Goal: Task Accomplishment & Management: Complete application form

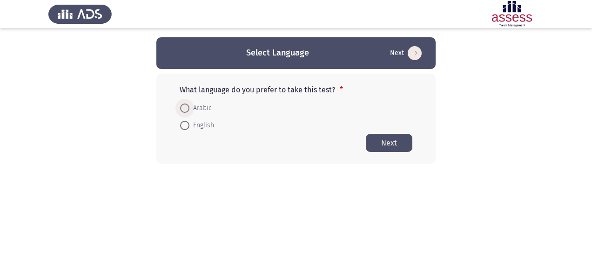
click at [203, 106] on span "Arabic" at bounding box center [200, 107] width 22 height 11
click at [189, 106] on input "Arabic" at bounding box center [184, 107] width 9 height 9
radio input "true"
click at [386, 143] on button "Next" at bounding box center [389, 142] width 47 height 18
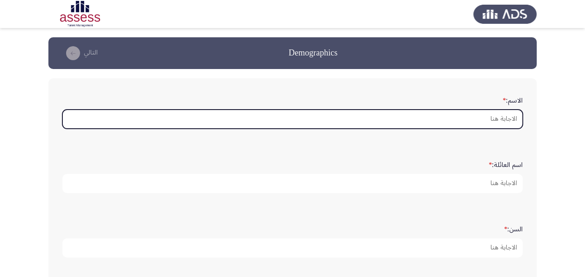
click at [477, 115] on input "الاسم: *" at bounding box center [292, 118] width 460 height 19
click at [496, 120] on input "الاسم: *" at bounding box center [292, 118] width 460 height 19
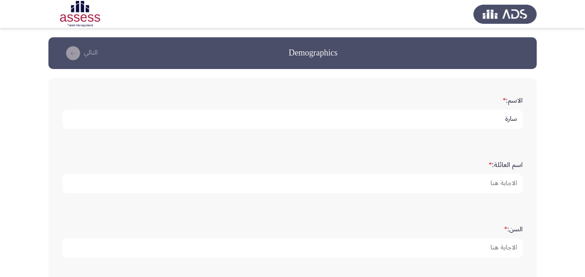
type input "سارة"
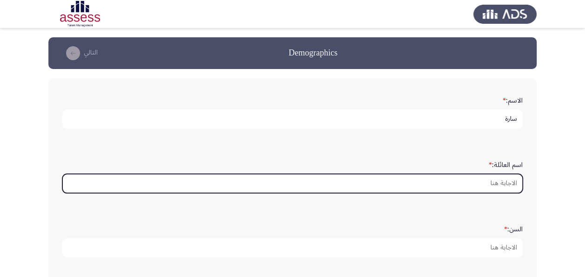
click at [439, 187] on input "اسم العائلة: *" at bounding box center [292, 183] width 460 height 19
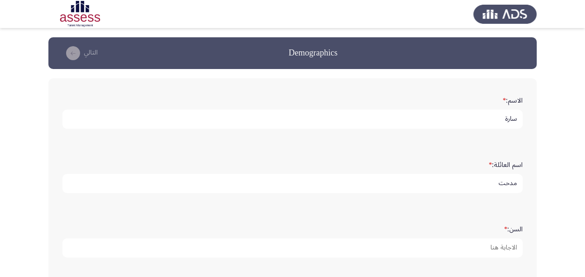
type input "مدحت"
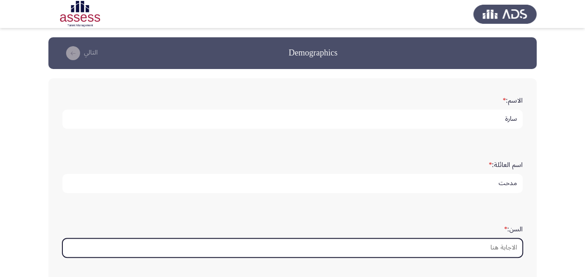
click at [487, 246] on input "السن: *" at bounding box center [292, 247] width 460 height 19
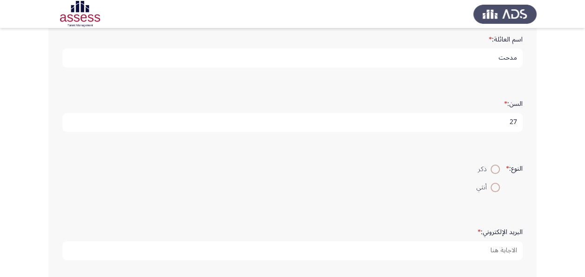
scroll to position [130, 0]
type input "27"
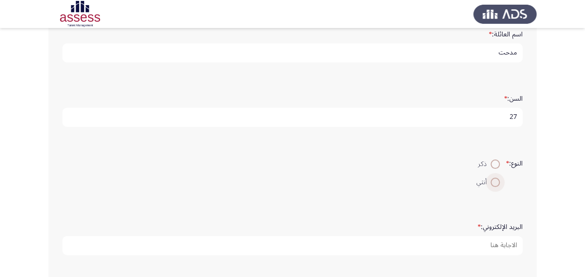
click at [491, 183] on span at bounding box center [495, 181] width 9 height 9
click at [491, 183] on input "أنثي" at bounding box center [495, 181] width 9 height 9
radio input "true"
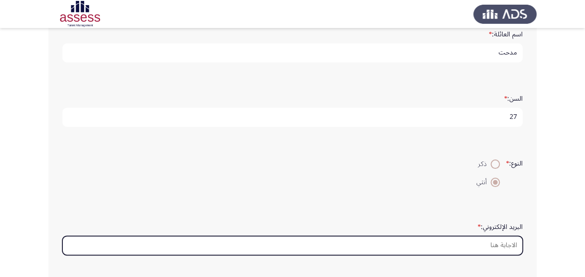
click at [473, 243] on input "البريد الإلكتروني: *" at bounding box center [292, 245] width 460 height 19
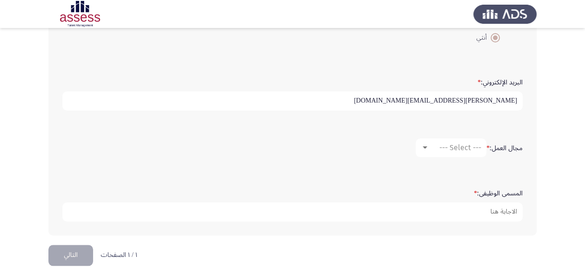
scroll to position [277, 0]
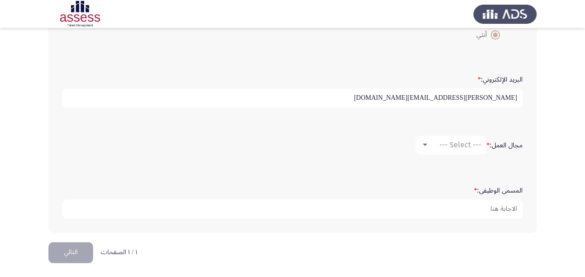
type input "[PERSON_NAME][EMAIL_ADDRESS][DOMAIN_NAME]"
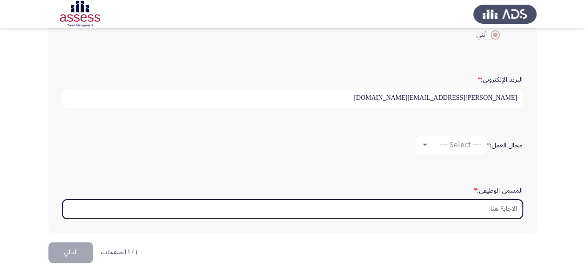
click at [473, 208] on input "المسمى الوظيفى: *" at bounding box center [292, 208] width 460 height 19
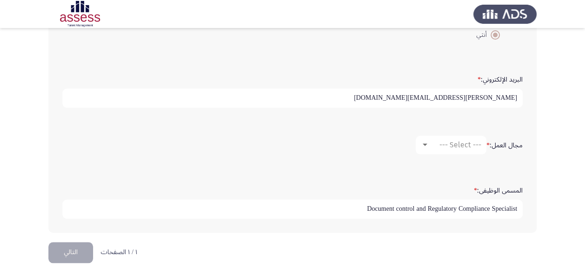
type input "Document control and Regulatory Compliance Specialist"
click at [424, 143] on div at bounding box center [425, 144] width 5 height 2
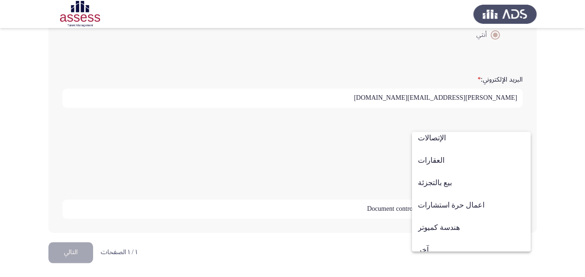
scroll to position [305, 0]
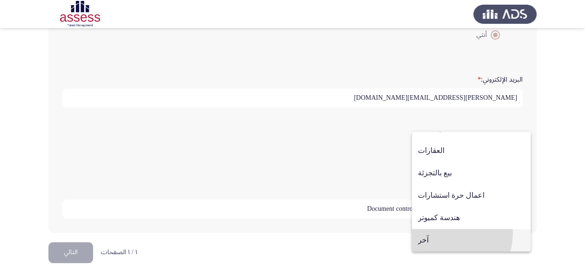
click at [438, 232] on span "آخر" at bounding box center [471, 240] width 107 height 22
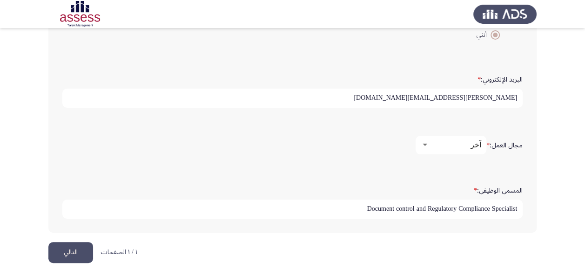
click at [75, 249] on button "التالي" at bounding box center [70, 252] width 45 height 21
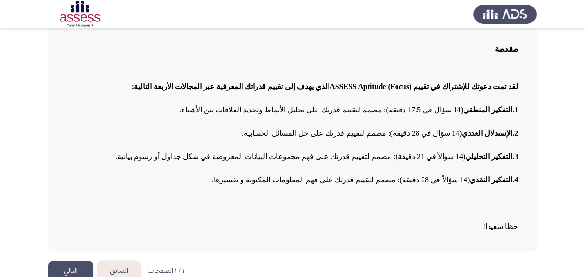
scroll to position [80, 0]
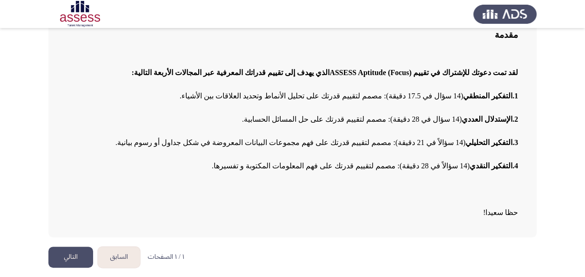
click at [61, 259] on button "التالي" at bounding box center [70, 256] width 45 height 21
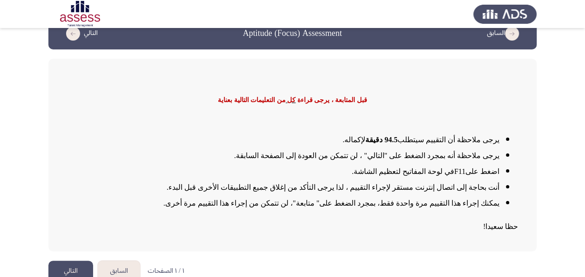
scroll to position [33, 0]
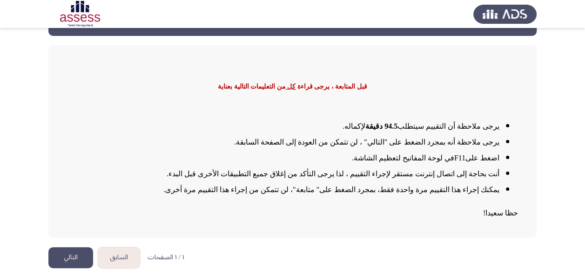
click at [57, 254] on button "التالي" at bounding box center [70, 257] width 45 height 21
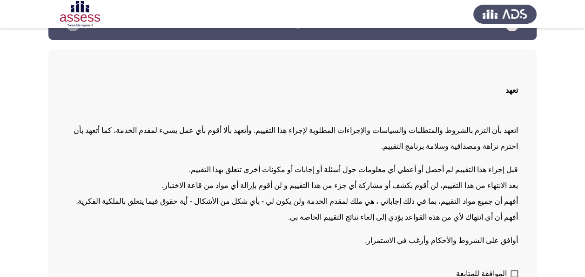
scroll to position [47, 0]
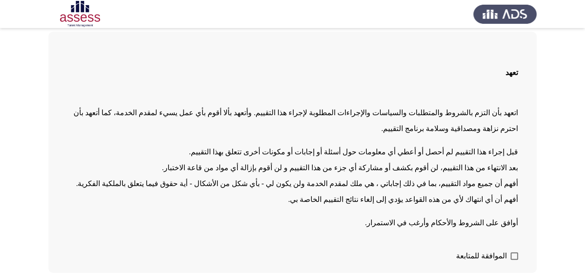
click at [514, 253] on span at bounding box center [514, 255] width 7 height 7
click at [514, 259] on input "الموافقة للمتابعة" at bounding box center [514, 259] width 0 height 0
checkbox input "true"
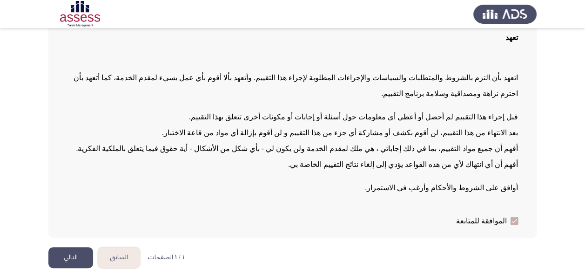
click at [83, 256] on button "التالي" at bounding box center [70, 257] width 45 height 21
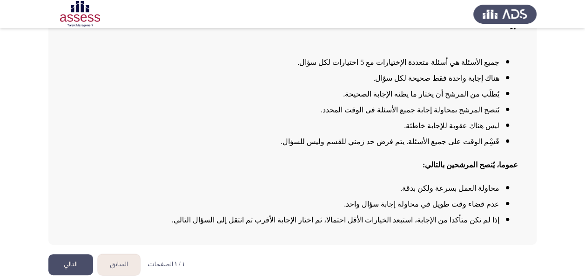
scroll to position [93, 0]
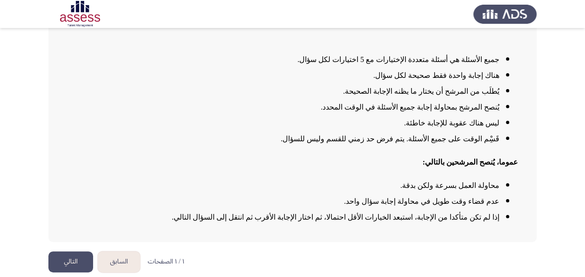
click at [79, 262] on button "التالي" at bounding box center [70, 261] width 45 height 21
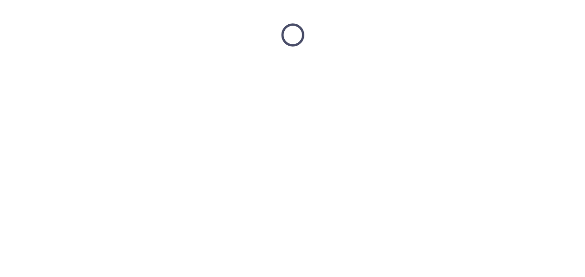
scroll to position [0, 0]
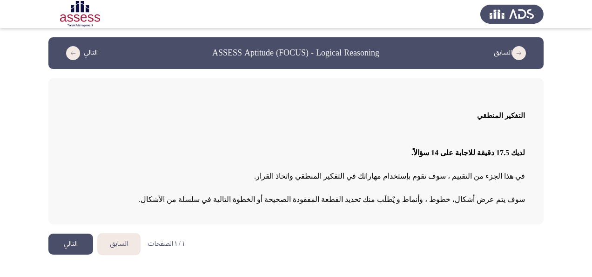
click at [82, 244] on button "التالي" at bounding box center [70, 243] width 45 height 21
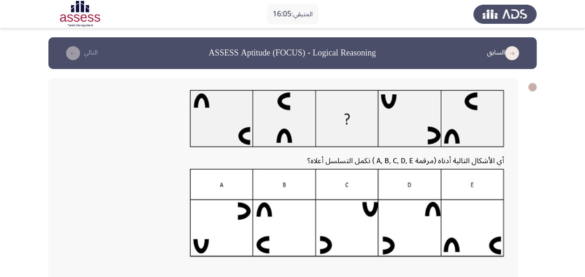
click at [474, 232] on img at bounding box center [347, 213] width 314 height 88
click at [474, 197] on img at bounding box center [347, 213] width 314 height 88
click at [474, 183] on img at bounding box center [347, 213] width 314 height 88
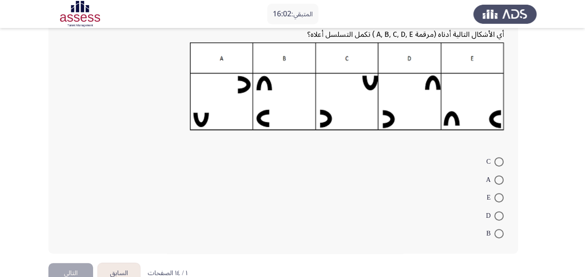
scroll to position [140, 0]
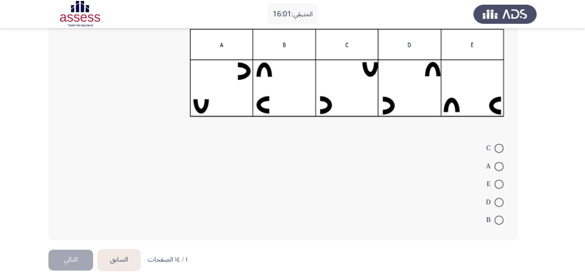
click at [499, 188] on label "E" at bounding box center [495, 183] width 17 height 11
click at [499, 188] on input "E" at bounding box center [498, 183] width 9 height 9
radio input "true"
click at [76, 253] on button "التالي" at bounding box center [70, 258] width 45 height 21
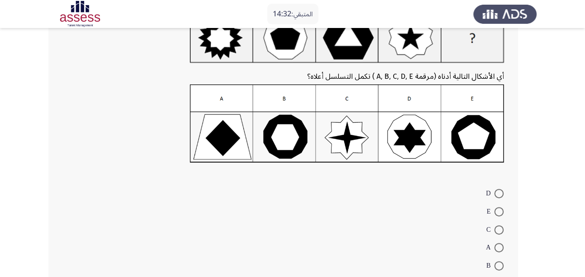
scroll to position [93, 0]
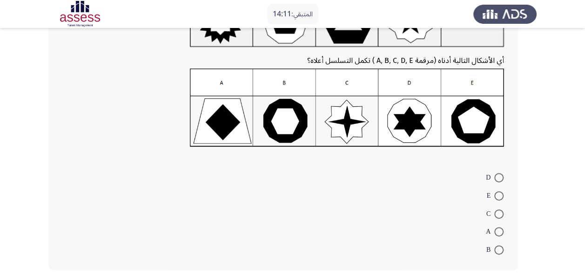
click at [467, 110] on img at bounding box center [347, 107] width 314 height 78
click at [500, 196] on span at bounding box center [498, 195] width 9 height 9
click at [500, 196] on input "E" at bounding box center [498, 195] width 9 height 9
radio input "true"
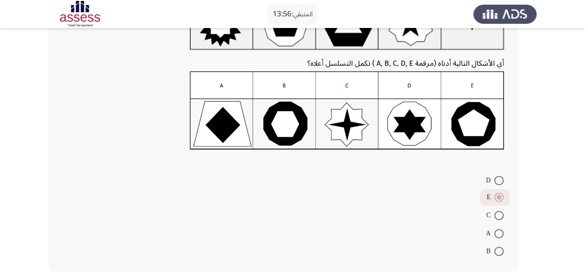
scroll to position [130, 0]
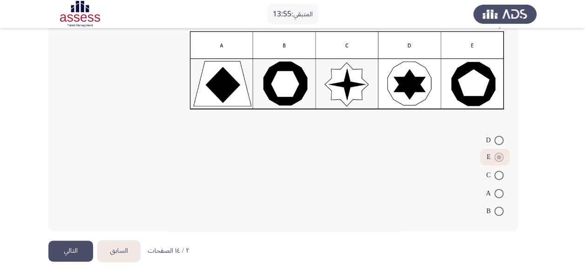
click at [56, 250] on button "التالي" at bounding box center [70, 250] width 45 height 21
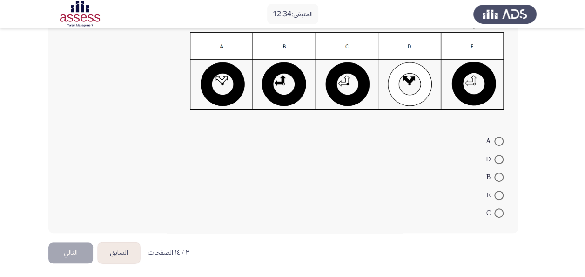
scroll to position [148, 0]
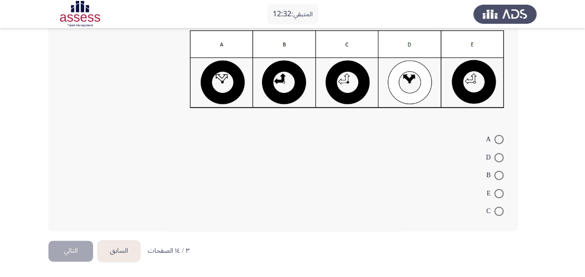
click at [495, 209] on span at bounding box center [498, 210] width 9 height 9
click at [495, 209] on input "C" at bounding box center [498, 210] width 9 height 9
radio input "true"
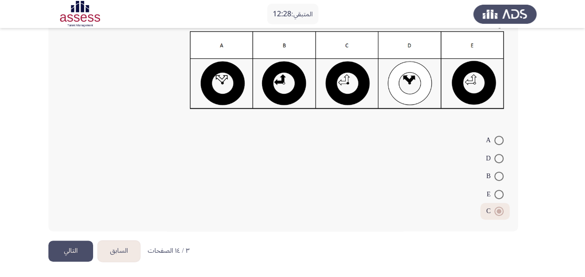
click at [72, 250] on button "التالي" at bounding box center [70, 250] width 45 height 21
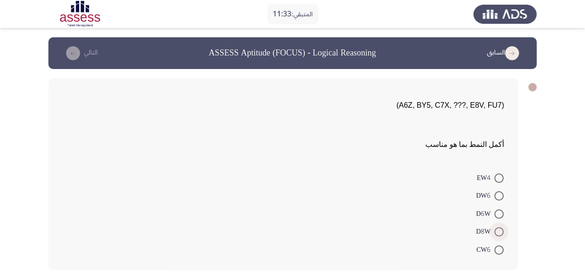
click at [496, 233] on span at bounding box center [498, 231] width 9 height 9
click at [496, 233] on input "D8W" at bounding box center [498, 231] width 9 height 9
radio input "true"
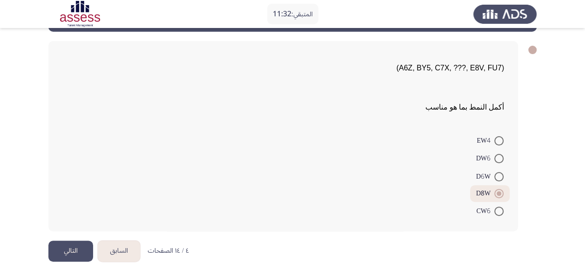
scroll to position [37, 0]
click at [80, 246] on button "التالي" at bounding box center [70, 250] width 45 height 21
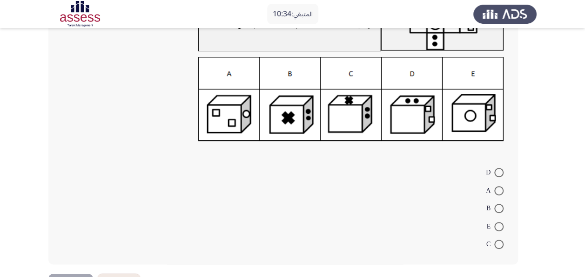
scroll to position [93, 0]
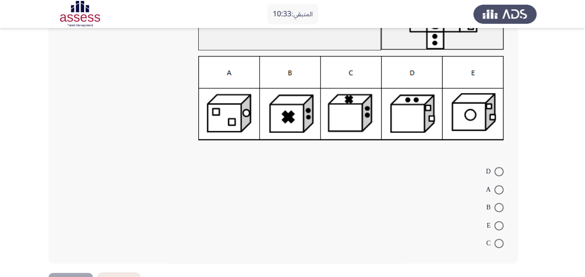
click at [500, 171] on span at bounding box center [498, 171] width 9 height 9
click at [500, 171] on input "D" at bounding box center [498, 171] width 9 height 9
radio input "true"
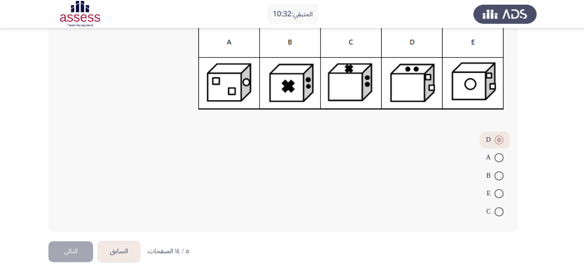
scroll to position [124, 0]
click at [80, 244] on button "التالي" at bounding box center [70, 250] width 45 height 21
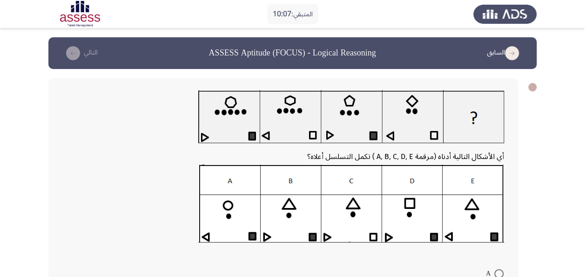
scroll to position [47, 0]
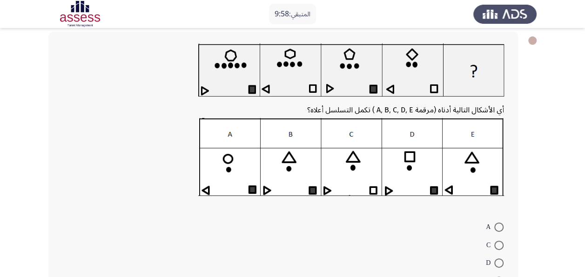
click at [497, 245] on span at bounding box center [498, 244] width 9 height 9
click at [497, 245] on input "C" at bounding box center [498, 244] width 9 height 9
radio input "true"
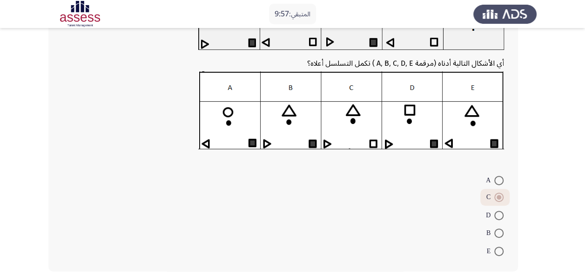
scroll to position [133, 0]
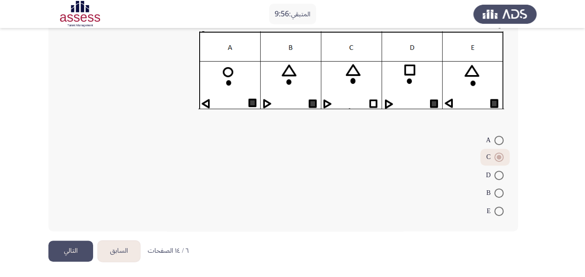
click at [77, 251] on button "التالي" at bounding box center [70, 250] width 45 height 21
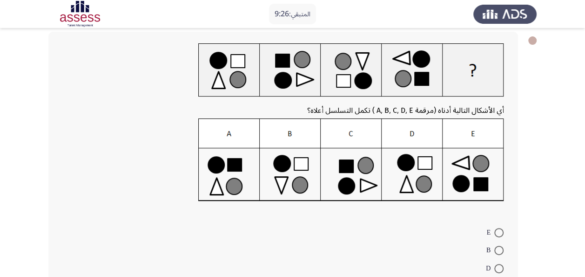
scroll to position [93, 0]
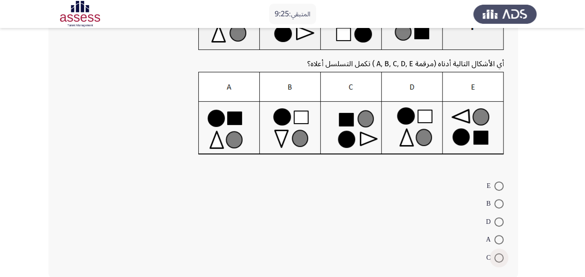
click at [497, 255] on span at bounding box center [498, 257] width 9 height 9
click at [497, 255] on input "C" at bounding box center [498, 257] width 9 height 9
radio input "true"
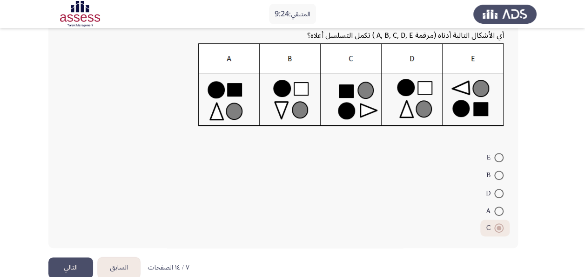
scroll to position [139, 0]
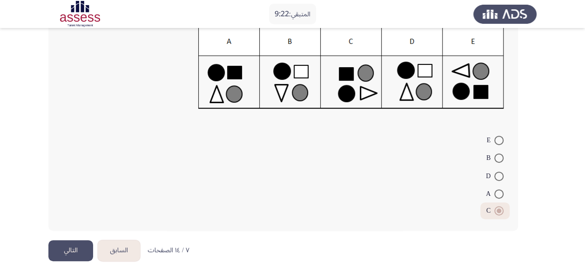
click at [60, 246] on button "التالي" at bounding box center [70, 250] width 45 height 21
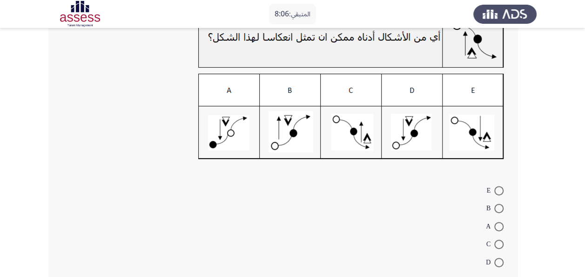
scroll to position [93, 0]
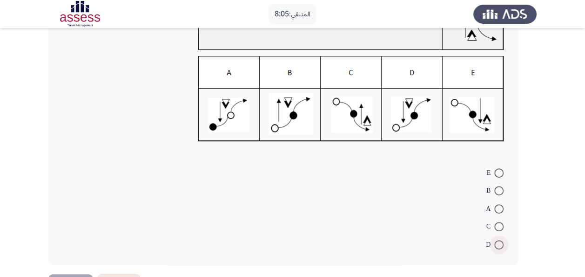
click at [498, 241] on span at bounding box center [498, 244] width 9 height 9
click at [498, 241] on input "D" at bounding box center [498, 244] width 9 height 9
radio input "true"
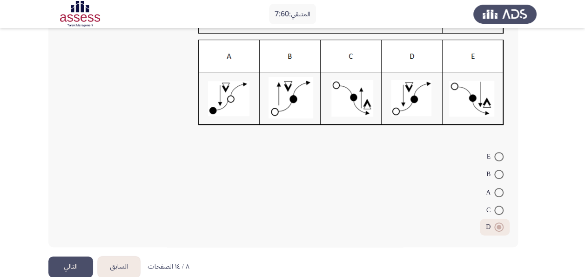
scroll to position [126, 0]
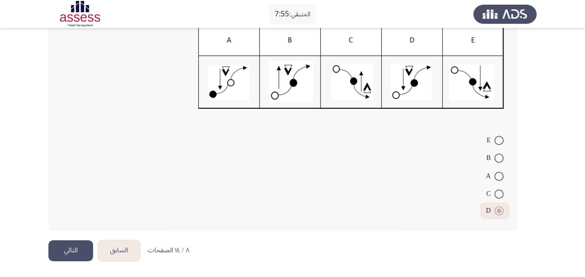
click at [71, 246] on button "التالي" at bounding box center [70, 250] width 45 height 21
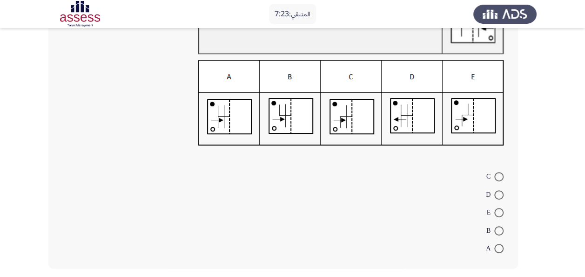
scroll to position [93, 0]
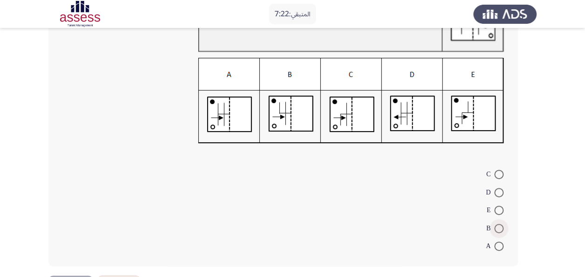
click at [494, 225] on span at bounding box center [498, 227] width 9 height 9
click at [494, 225] on input "B" at bounding box center [498, 227] width 9 height 9
radio input "true"
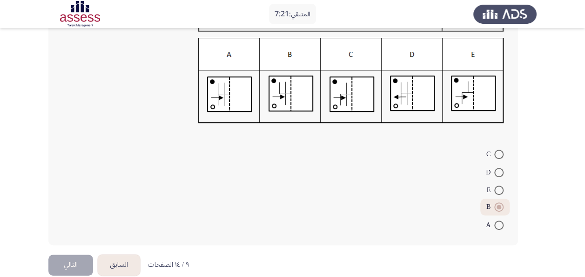
scroll to position [127, 0]
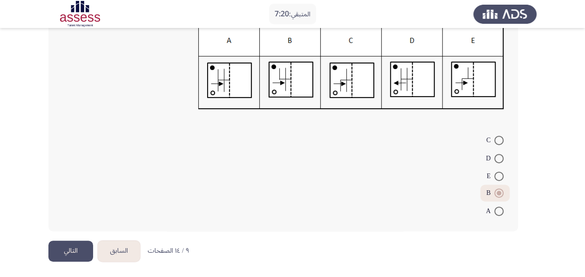
click at [64, 242] on button "التالي" at bounding box center [70, 250] width 45 height 21
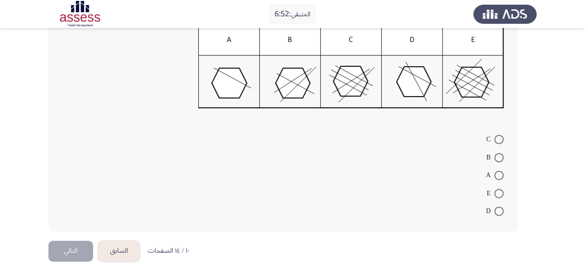
click at [494, 173] on span at bounding box center [498, 174] width 9 height 9
click at [494, 173] on input "A" at bounding box center [498, 174] width 9 height 9
radio input "true"
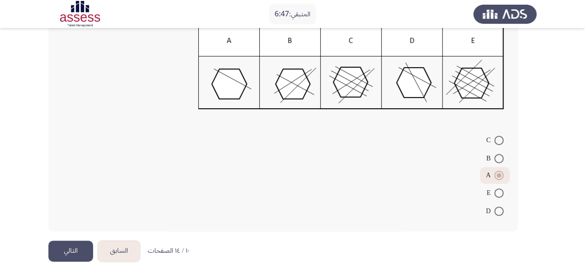
click at [83, 245] on button "التالي" at bounding box center [70, 250] width 45 height 21
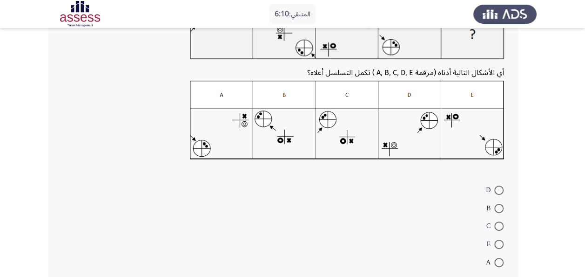
scroll to position [93, 0]
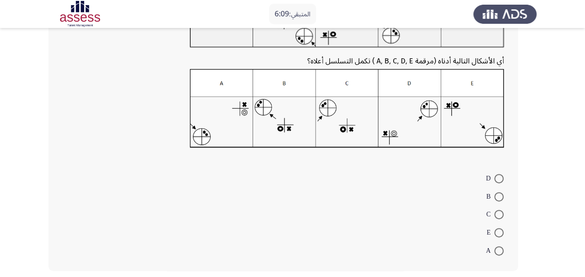
click at [501, 213] on span at bounding box center [498, 214] width 9 height 9
click at [501, 213] on input "C" at bounding box center [498, 214] width 9 height 9
radio input "true"
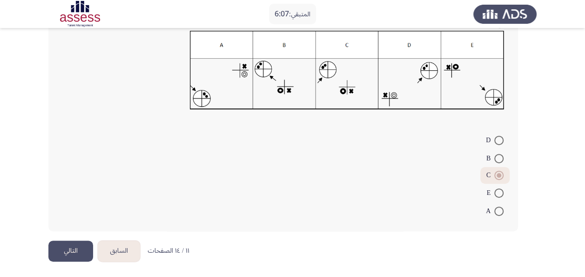
click at [64, 249] on button "التالي" at bounding box center [70, 250] width 45 height 21
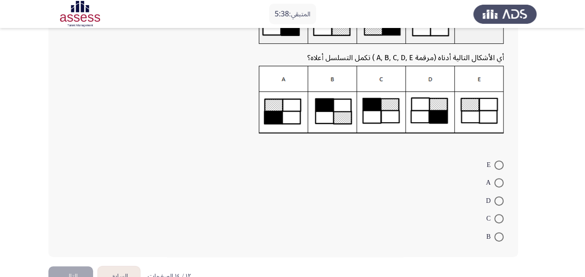
scroll to position [93, 0]
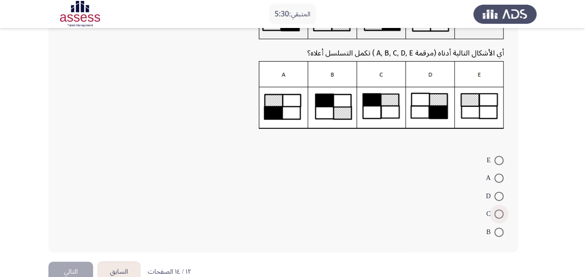
click at [499, 212] on span at bounding box center [498, 213] width 9 height 9
click at [499, 212] on input "C" at bounding box center [498, 213] width 9 height 9
radio input "true"
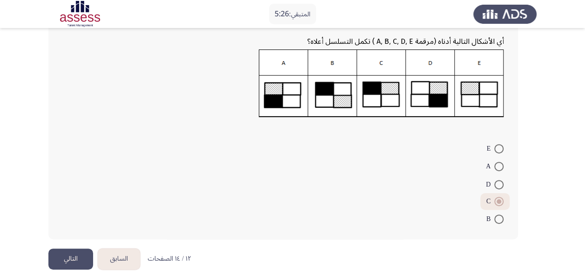
scroll to position [113, 0]
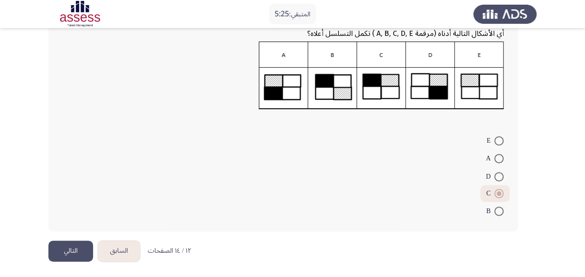
click at [75, 245] on button "التالي" at bounding box center [70, 250] width 45 height 21
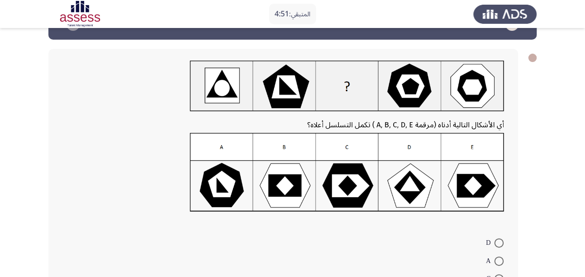
scroll to position [47, 0]
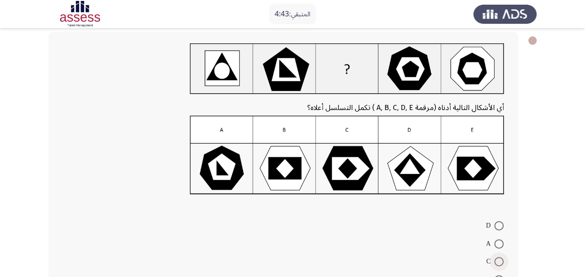
click at [497, 257] on span at bounding box center [498, 261] width 9 height 9
click at [497, 257] on input "C" at bounding box center [498, 261] width 9 height 9
radio input "true"
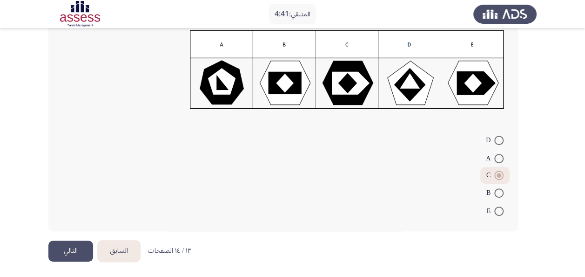
click at [76, 249] on button "التالي" at bounding box center [70, 250] width 45 height 21
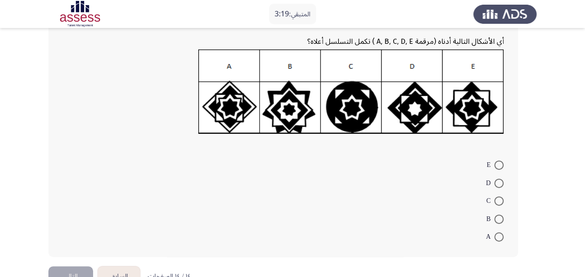
scroll to position [140, 0]
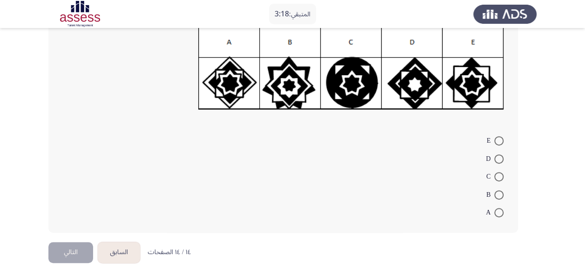
click at [500, 144] on span at bounding box center [498, 140] width 9 height 9
click at [500, 144] on input "E" at bounding box center [498, 140] width 9 height 9
radio input "true"
click at [73, 250] on button "التالي" at bounding box center [70, 251] width 45 height 21
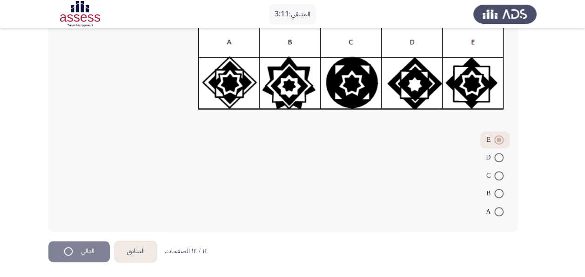
scroll to position [0, 0]
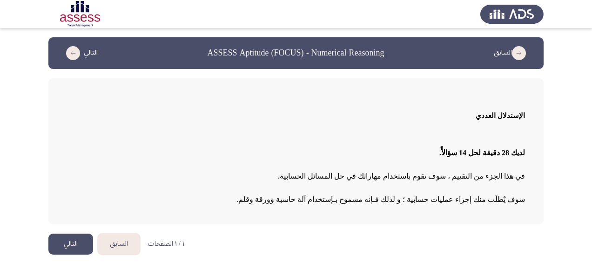
click at [70, 242] on button "التالي" at bounding box center [70, 243] width 45 height 21
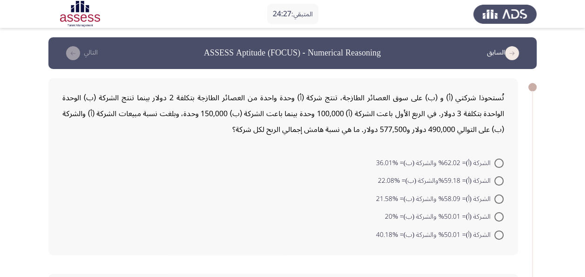
click at [496, 177] on span at bounding box center [498, 180] width 9 height 9
click at [496, 177] on input "الشركة (أ)= 59.18%والشركة (ب)= %22.08" at bounding box center [498, 180] width 9 height 9
radio input "true"
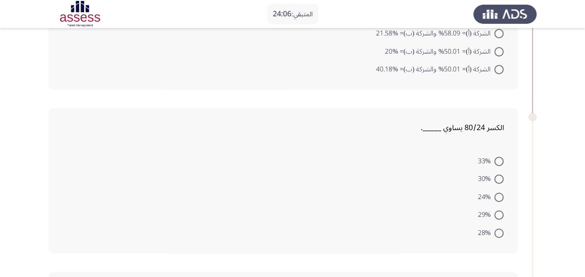
scroll to position [186, 0]
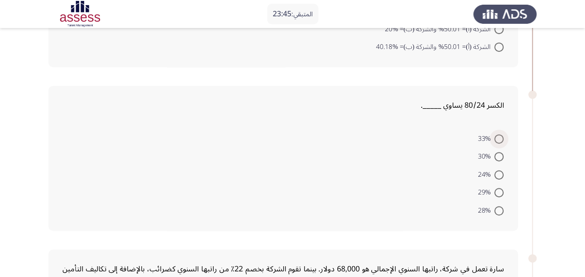
click at [494, 135] on span at bounding box center [498, 138] width 9 height 9
click at [494, 135] on input "33%" at bounding box center [498, 138] width 9 height 9
radio input "true"
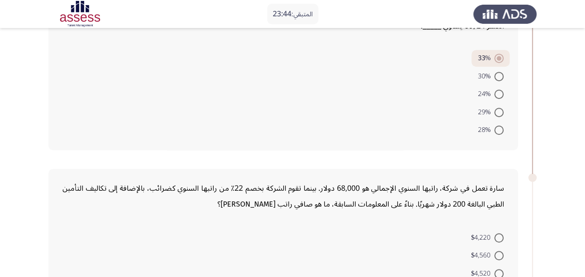
scroll to position [279, 0]
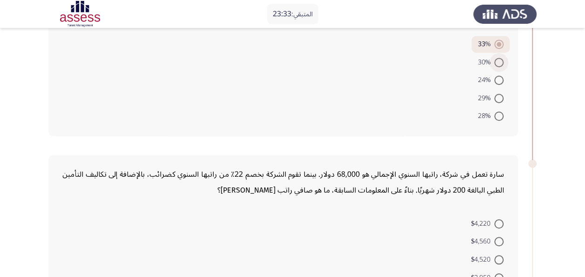
click at [502, 65] on span at bounding box center [498, 62] width 9 height 9
click at [502, 65] on input "30%" at bounding box center [498, 62] width 9 height 9
radio input "true"
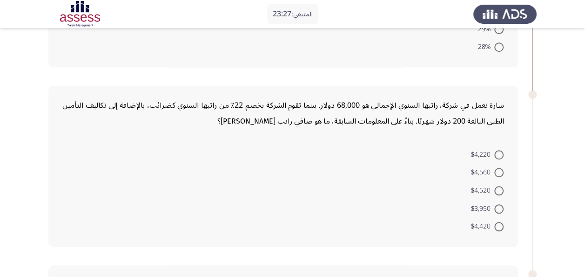
scroll to position [372, 0]
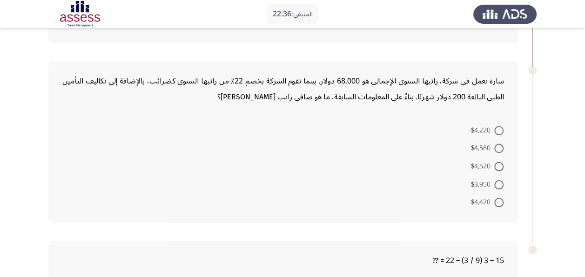
click at [499, 131] on span at bounding box center [498, 130] width 9 height 9
click at [499, 131] on input "$4,220" at bounding box center [498, 130] width 9 height 9
radio input "true"
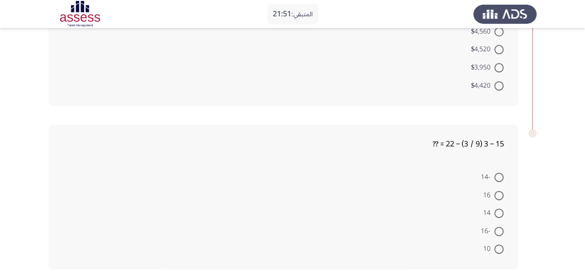
scroll to position [512, 0]
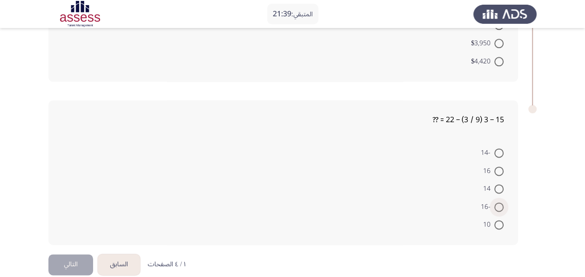
click at [497, 202] on span at bounding box center [498, 206] width 9 height 9
click at [497, 202] on input "-16" at bounding box center [498, 206] width 9 height 9
radio input "true"
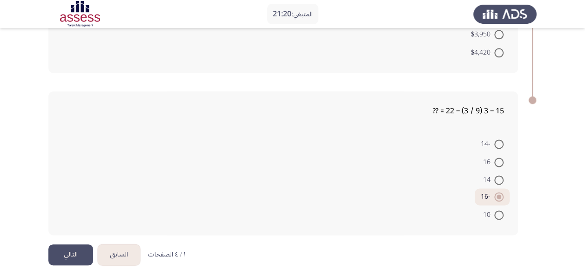
scroll to position [523, 0]
click at [72, 248] on button "التالي" at bounding box center [70, 252] width 45 height 21
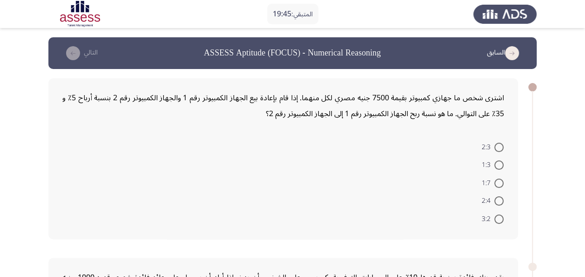
click at [499, 183] on span at bounding box center [498, 182] width 9 height 9
click at [499, 183] on input "1:7" at bounding box center [498, 182] width 9 height 9
radio input "true"
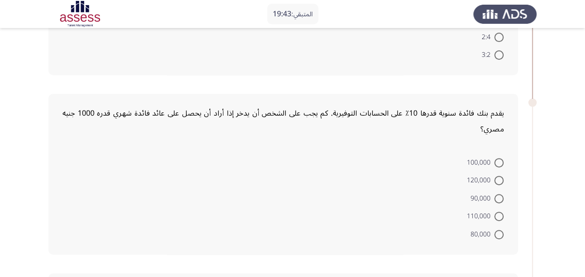
scroll to position [186, 0]
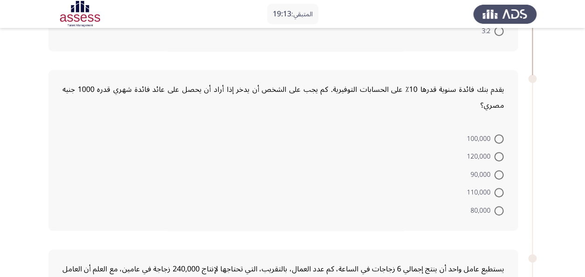
click at [499, 138] on span at bounding box center [498, 138] width 9 height 9
click at [499, 138] on input "100,000" at bounding box center [498, 138] width 9 height 9
radio input "true"
click at [495, 151] on span at bounding box center [498, 155] width 9 height 9
click at [495, 151] on input "120,000" at bounding box center [498, 155] width 9 height 9
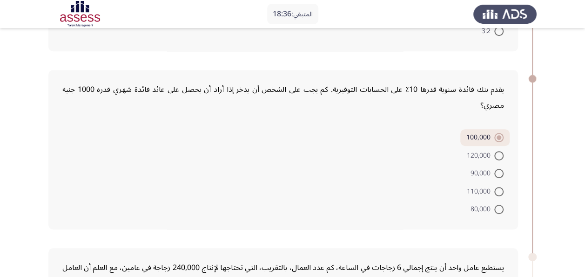
radio input "true"
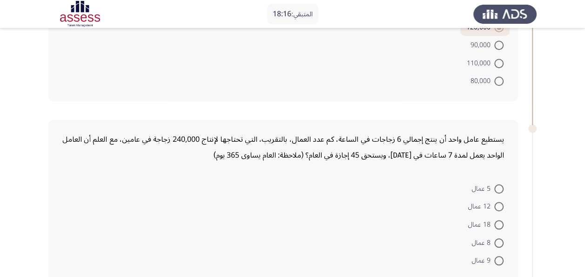
scroll to position [326, 0]
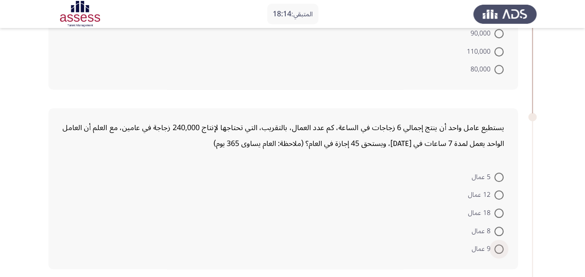
click at [501, 243] on label "9 عمال" at bounding box center [488, 248] width 32 height 11
click at [501, 244] on input "9 عمال" at bounding box center [498, 248] width 9 height 9
radio input "true"
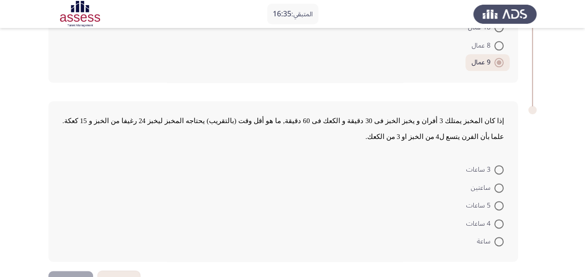
scroll to position [512, 0]
click at [497, 209] on mat-radio-button "5 ساعات" at bounding box center [484, 204] width 49 height 18
click at [497, 203] on span at bounding box center [498, 204] width 9 height 9
click at [497, 203] on input "5 ساعات" at bounding box center [498, 204] width 9 height 9
radio input "true"
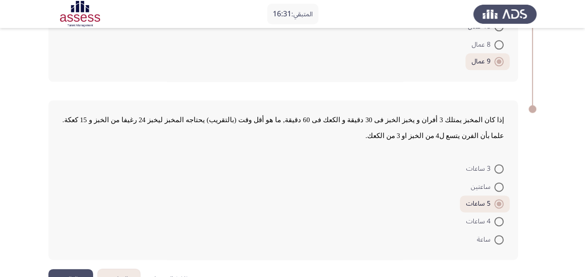
scroll to position [539, 0]
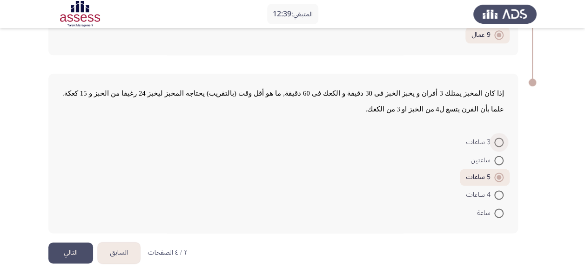
click at [501, 138] on span at bounding box center [498, 141] width 9 height 9
click at [501, 138] on input "3 ساعات" at bounding box center [498, 141] width 9 height 9
radio input "true"
click at [68, 250] on button "التالي" at bounding box center [70, 252] width 45 height 21
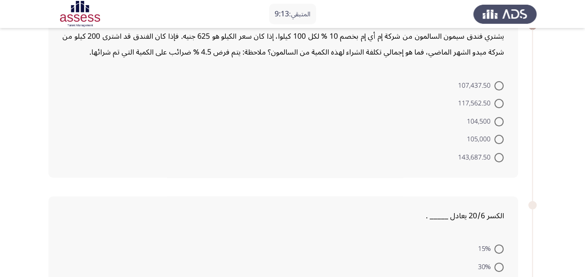
scroll to position [47, 0]
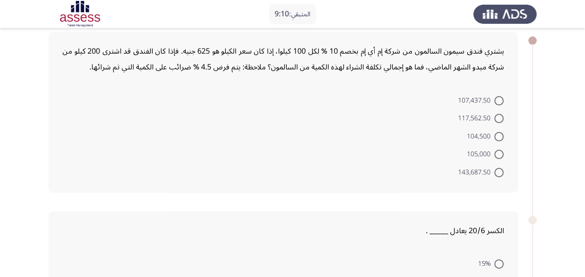
click at [504, 118] on mat-radio-button "117,562.50" at bounding box center [481, 118] width 58 height 18
click at [503, 118] on span at bounding box center [498, 118] width 9 height 9
click at [503, 118] on input "117,562.50" at bounding box center [498, 118] width 9 height 9
radio input "true"
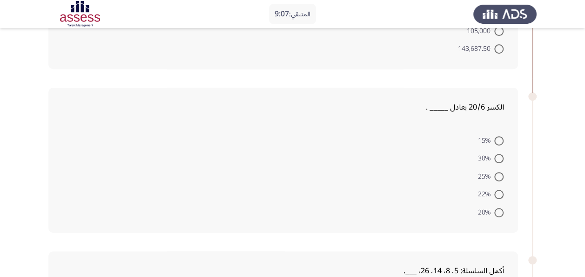
scroll to position [186, 0]
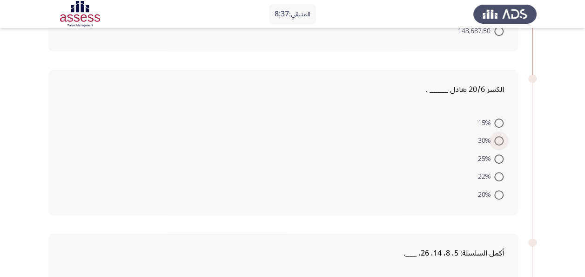
click at [494, 138] on span at bounding box center [498, 140] width 9 height 9
click at [494, 138] on input "30%" at bounding box center [498, 140] width 9 height 9
radio input "true"
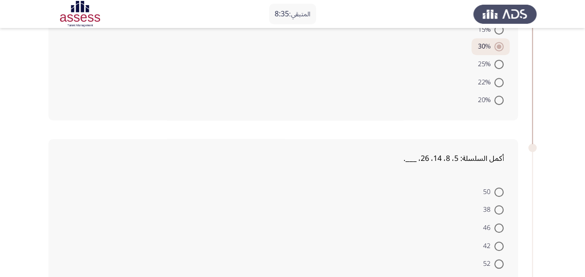
scroll to position [326, 0]
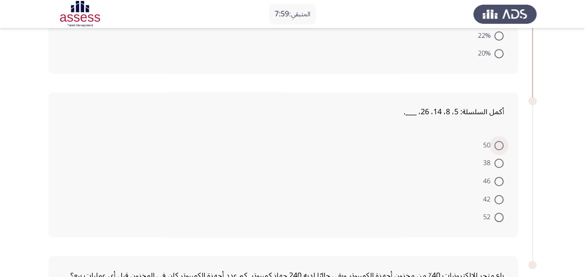
click at [496, 143] on span at bounding box center [498, 145] width 9 height 9
click at [496, 143] on input "50" at bounding box center [498, 145] width 9 height 9
radio input "true"
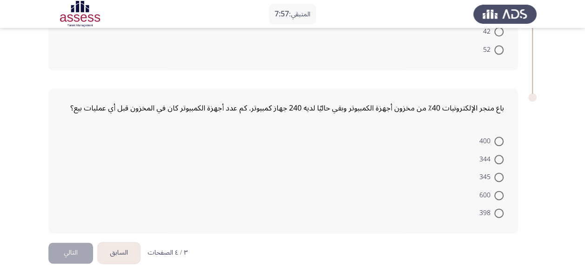
scroll to position [493, 0]
click at [498, 136] on span at bounding box center [498, 140] width 9 height 9
click at [498, 136] on input "400" at bounding box center [498, 140] width 9 height 9
radio input "true"
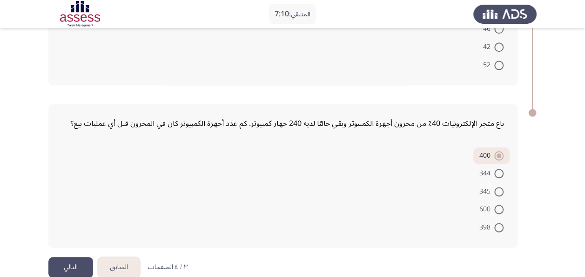
scroll to position [491, 0]
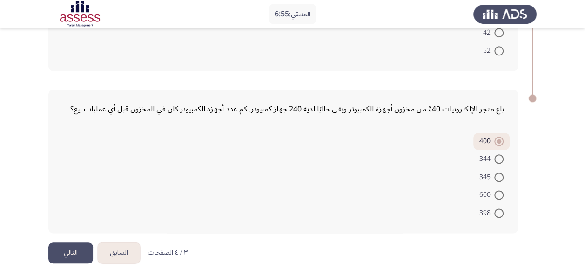
click at [80, 249] on button "التالي" at bounding box center [70, 252] width 45 height 21
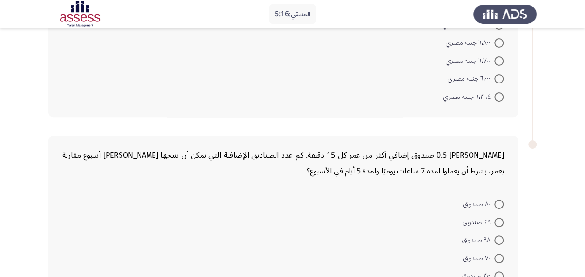
scroll to position [140, 0]
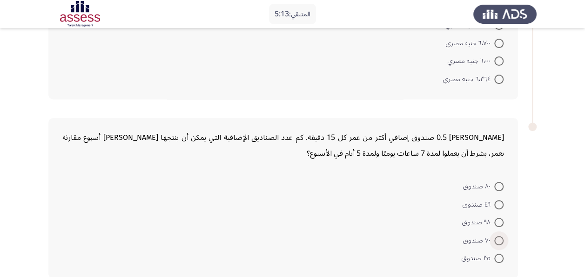
click at [502, 238] on span at bounding box center [498, 240] width 9 height 9
click at [502, 238] on input "٧٠ صندوق" at bounding box center [498, 240] width 9 height 9
radio input "true"
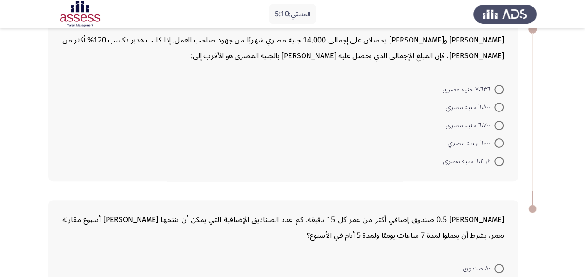
scroll to position [47, 0]
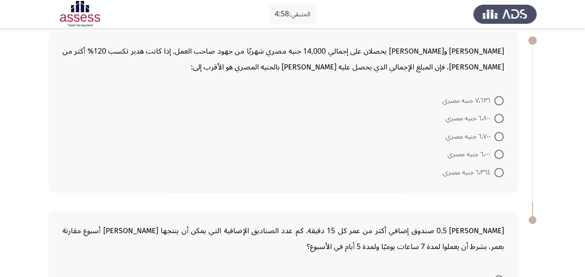
click at [498, 152] on span at bounding box center [498, 153] width 9 height 9
click at [498, 152] on input "٦٬٠٠٠ جنيه مصري" at bounding box center [498, 153] width 9 height 9
radio input "true"
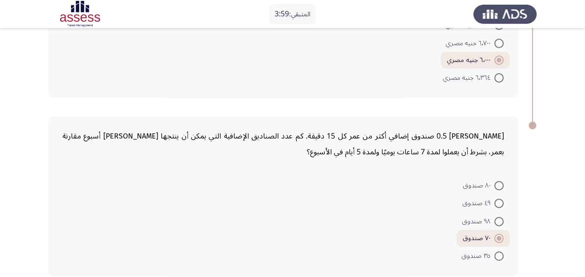
scroll to position [184, 0]
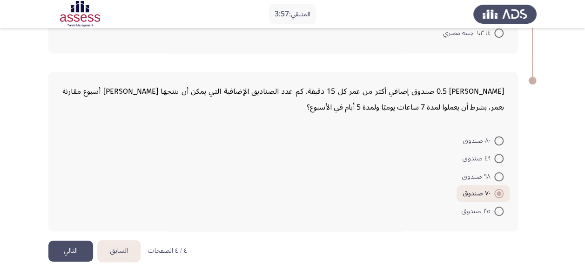
click at [81, 247] on button "التالي" at bounding box center [70, 250] width 45 height 21
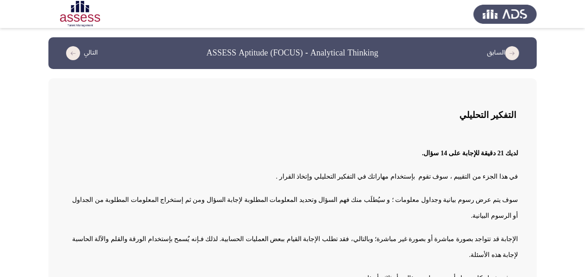
scroll to position [26, 0]
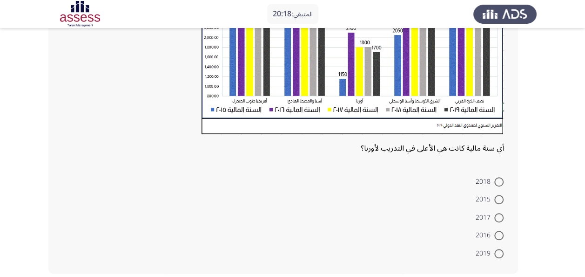
scroll to position [233, 0]
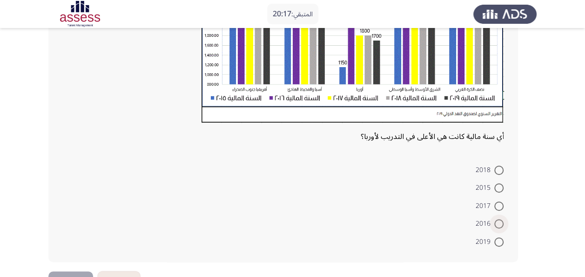
click at [500, 223] on span at bounding box center [498, 223] width 9 height 9
click at [500, 223] on input "2016" at bounding box center [498, 223] width 9 height 9
radio input "true"
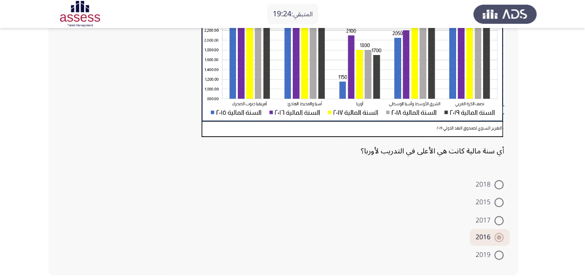
scroll to position [263, 0]
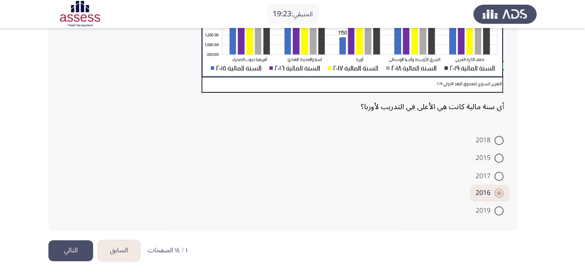
click at [61, 251] on button "التالي" at bounding box center [70, 250] width 45 height 21
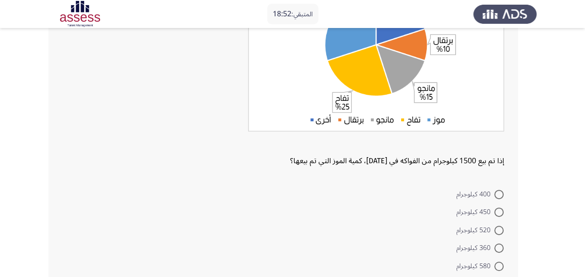
scroll to position [186, 0]
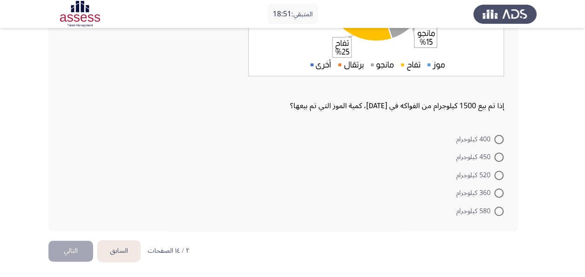
click at [498, 158] on span at bounding box center [498, 156] width 9 height 9
click at [498, 158] on input "450 كيلوجرام" at bounding box center [498, 156] width 9 height 9
radio input "true"
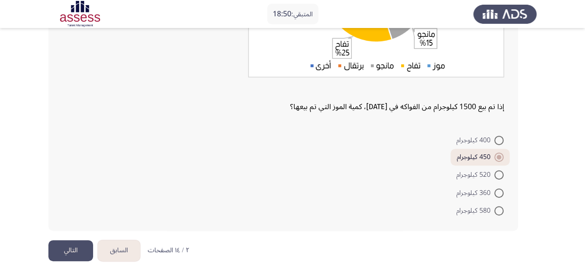
click at [70, 253] on button "التالي" at bounding box center [70, 250] width 45 height 21
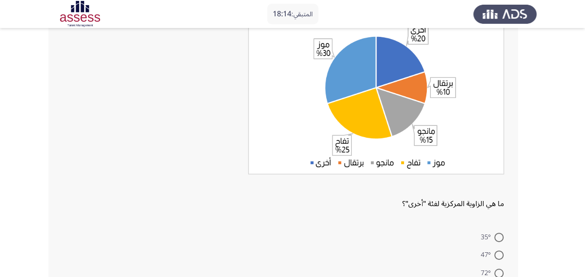
scroll to position [186, 0]
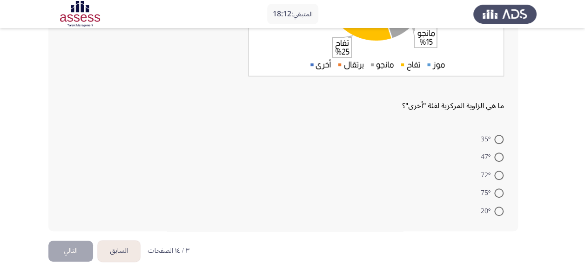
click at [497, 176] on span at bounding box center [498, 174] width 9 height 9
click at [497, 176] on input "72°" at bounding box center [498, 174] width 9 height 9
radio input "true"
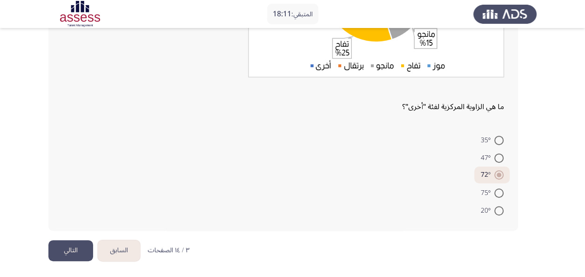
click at [69, 250] on button "التالي" at bounding box center [70, 250] width 45 height 21
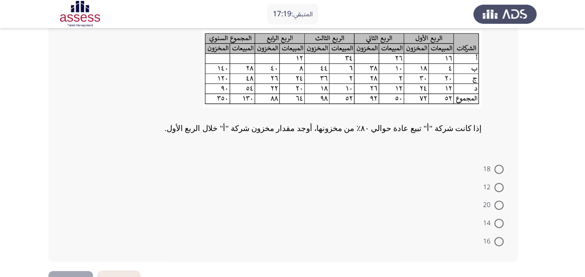
scroll to position [93, 0]
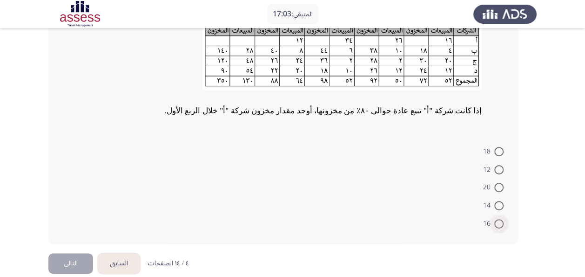
click at [496, 223] on span at bounding box center [498, 223] width 9 height 9
click at [496, 223] on input "16" at bounding box center [498, 223] width 9 height 9
radio input "true"
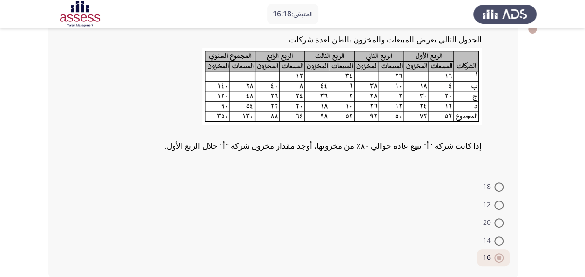
scroll to position [47, 0]
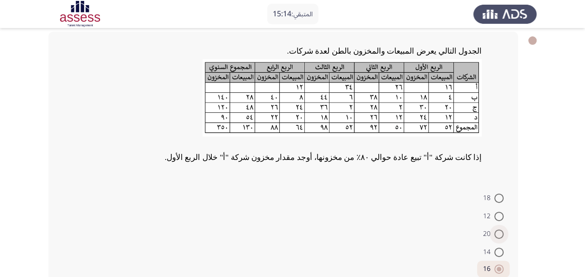
click at [495, 230] on span at bounding box center [498, 233] width 9 height 9
click at [495, 230] on input "20" at bounding box center [498, 233] width 9 height 9
radio input "true"
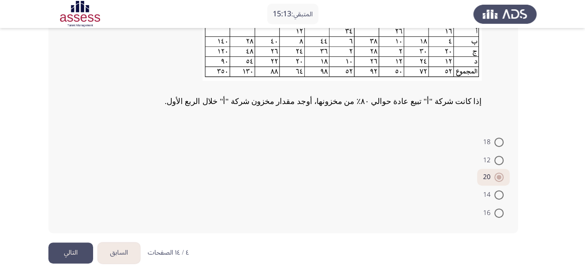
scroll to position [104, 0]
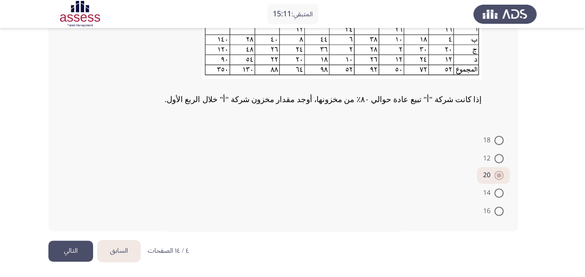
click at [82, 245] on button "التالي" at bounding box center [70, 250] width 45 height 21
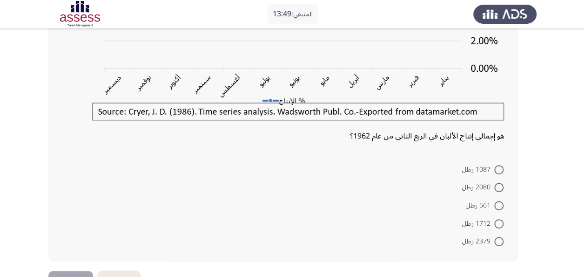
scroll to position [233, 0]
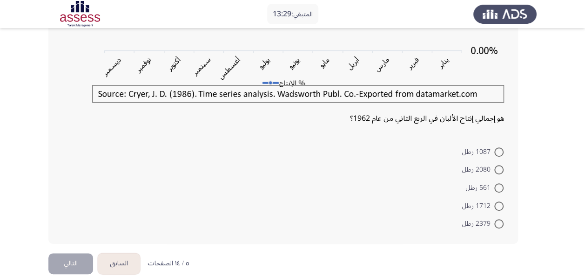
click at [501, 170] on span at bounding box center [498, 169] width 9 height 9
click at [501, 170] on input "2080 رطل" at bounding box center [498, 169] width 9 height 9
radio input "true"
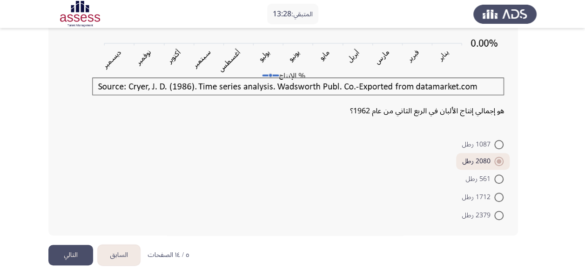
scroll to position [244, 0]
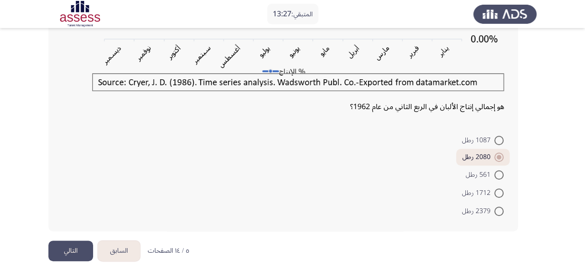
click at [76, 248] on button "التالي" at bounding box center [70, 250] width 45 height 21
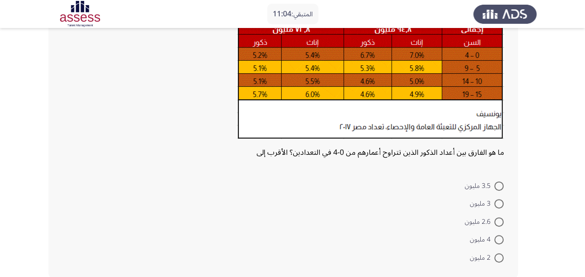
scroll to position [161, 0]
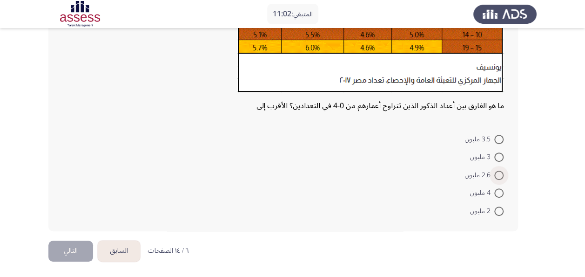
click at [501, 176] on span at bounding box center [498, 174] width 9 height 9
click at [501, 176] on input "2.6 مليون" at bounding box center [498, 174] width 9 height 9
radio input "true"
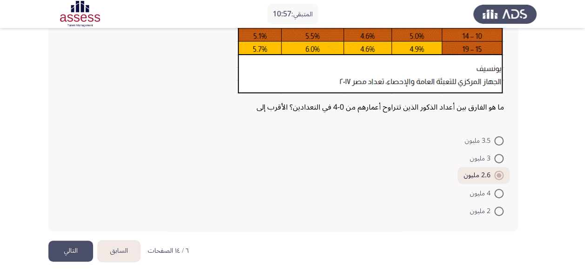
click at [78, 250] on button "التالي" at bounding box center [70, 250] width 45 height 21
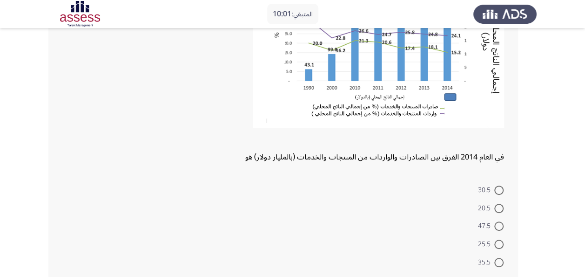
scroll to position [179, 0]
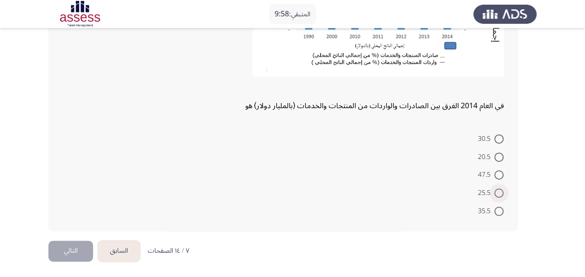
click at [481, 192] on span "25.5" at bounding box center [486, 192] width 16 height 11
click at [494, 192] on input "25.5" at bounding box center [498, 192] width 9 height 9
radio input "true"
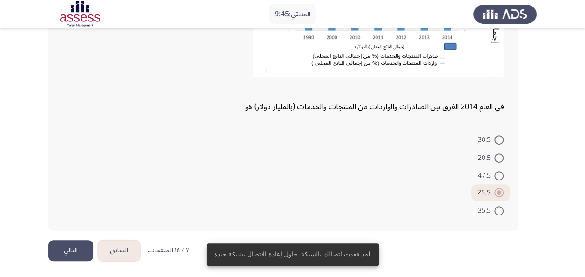
click at [72, 250] on button "التالي" at bounding box center [70, 250] width 45 height 21
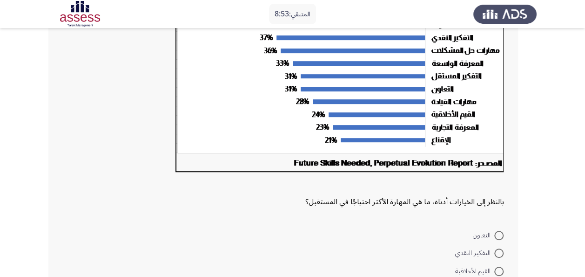
scroll to position [140, 0]
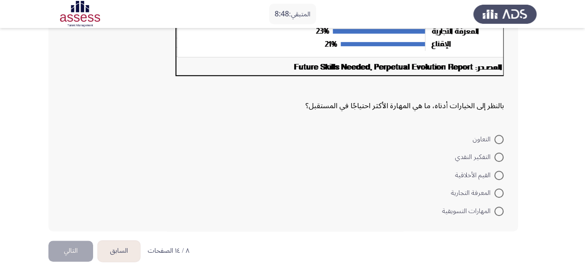
click at [493, 208] on span "المهارات التسويقية" at bounding box center [468, 210] width 52 height 11
click at [494, 208] on input "المهارات التسويقية" at bounding box center [498, 210] width 9 height 9
radio input "true"
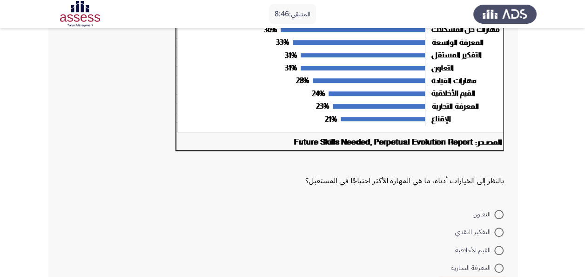
scroll to position [256, 0]
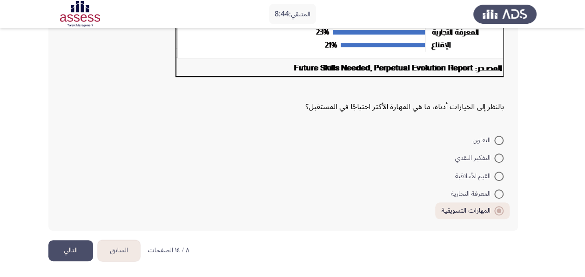
click at [68, 251] on button "التالي" at bounding box center [70, 250] width 45 height 21
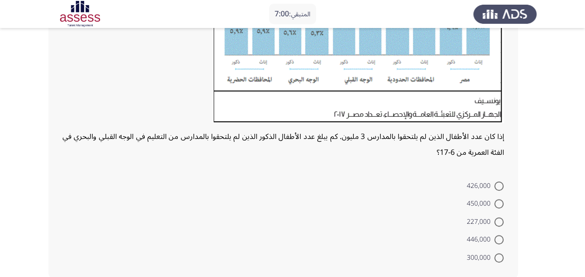
scroll to position [254, 0]
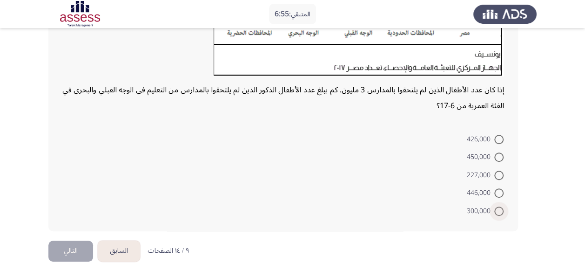
click at [497, 210] on span at bounding box center [498, 210] width 9 height 9
click at [497, 210] on input "300,000" at bounding box center [498, 210] width 9 height 9
radio input "true"
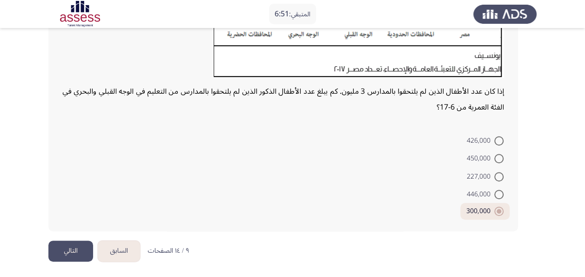
click at [501, 141] on span at bounding box center [498, 140] width 9 height 9
click at [501, 141] on input "426,000" at bounding box center [498, 140] width 9 height 9
radio input "true"
click at [77, 247] on button "التالي" at bounding box center [70, 250] width 45 height 21
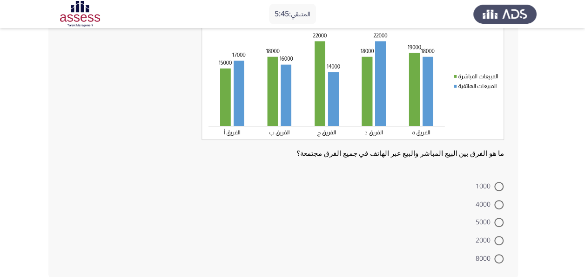
scroll to position [93, 0]
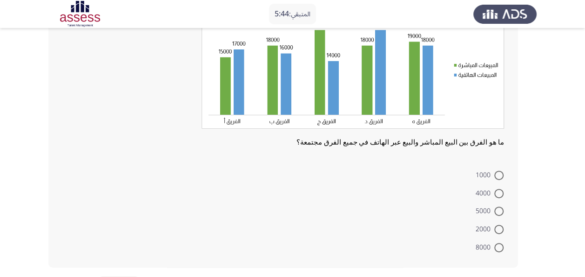
click at [499, 248] on span at bounding box center [498, 247] width 9 height 9
click at [499, 248] on input "8000" at bounding box center [498, 247] width 9 height 9
radio input "true"
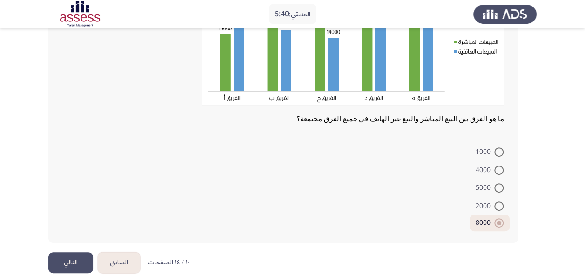
scroll to position [128, 0]
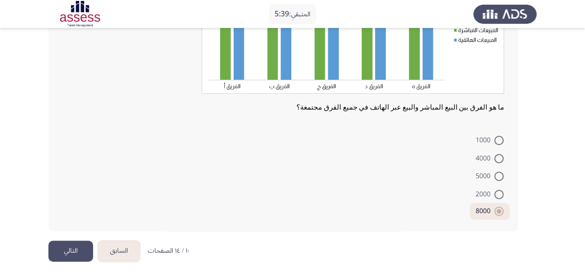
click at [75, 248] on button "التالي" at bounding box center [70, 250] width 45 height 21
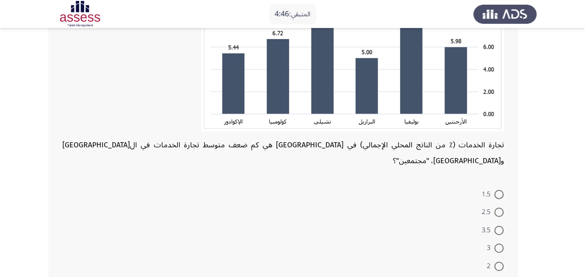
scroll to position [186, 0]
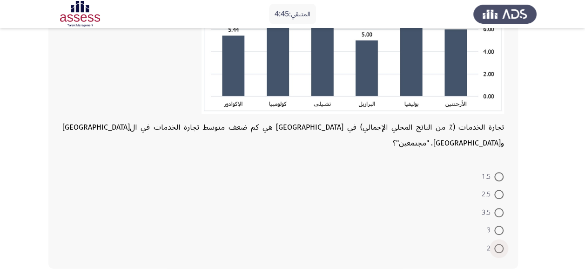
click at [500, 243] on span at bounding box center [498, 247] width 9 height 9
click at [500, 243] on input "2" at bounding box center [498, 247] width 9 height 9
radio input "true"
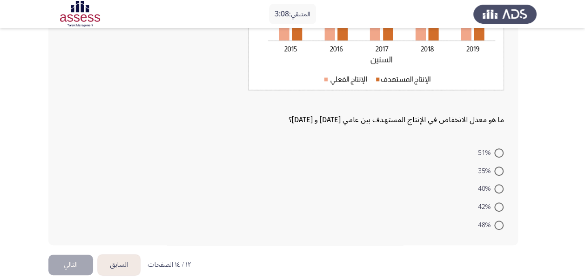
scroll to position [185, 0]
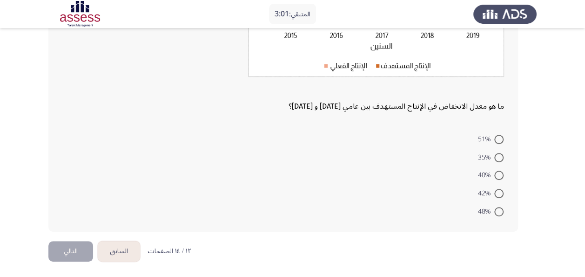
click at [500, 155] on span at bounding box center [498, 157] width 9 height 9
click at [500, 155] on input "35%" at bounding box center [498, 157] width 9 height 9
radio input "true"
click at [77, 252] on button "التالي" at bounding box center [70, 250] width 45 height 21
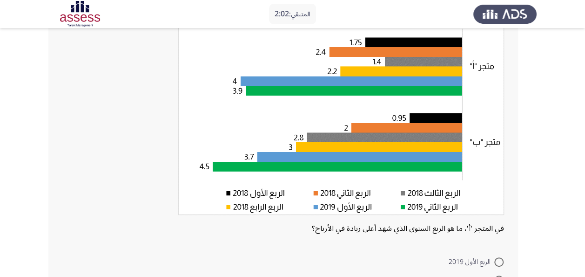
scroll to position [140, 0]
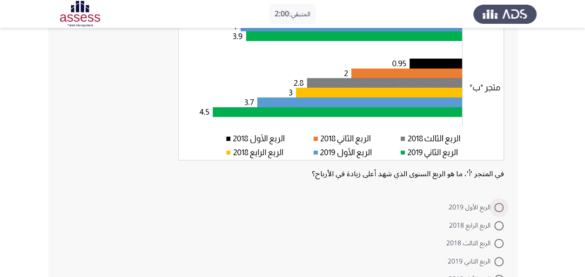
click at [493, 205] on span "الربع الأول 2019" at bounding box center [472, 207] width 46 height 11
click at [494, 205] on input "الربع الأول 2019" at bounding box center [498, 207] width 9 height 9
radio input "true"
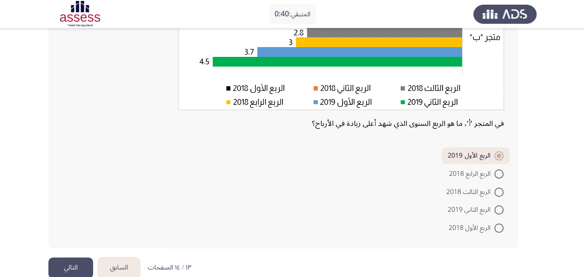
scroll to position [207, 0]
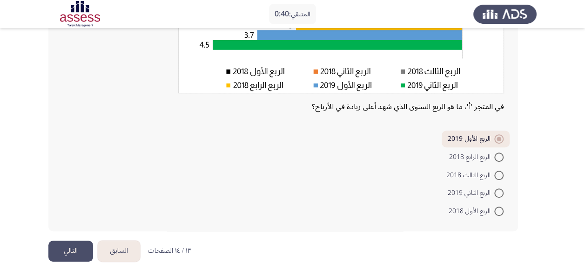
click at [71, 249] on button "التالي" at bounding box center [70, 250] width 45 height 21
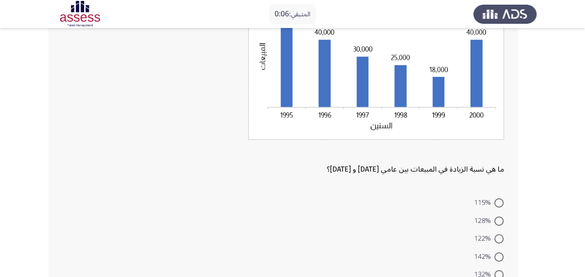
scroll to position [128, 0]
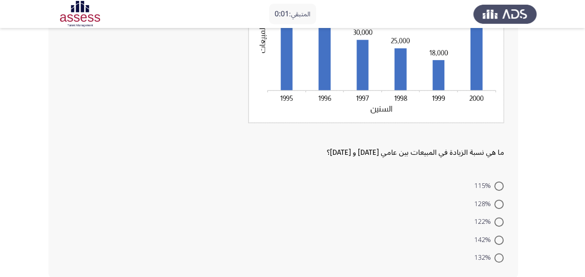
click at [499, 221] on span at bounding box center [498, 221] width 9 height 9
click at [499, 221] on input "122%" at bounding box center [498, 221] width 9 height 9
radio input "true"
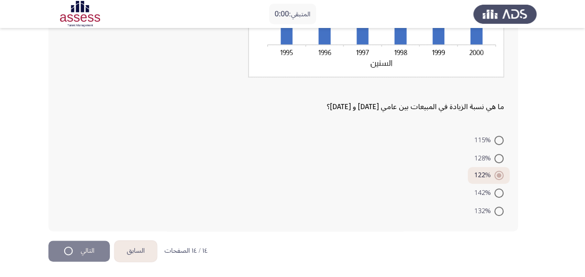
scroll to position [0, 0]
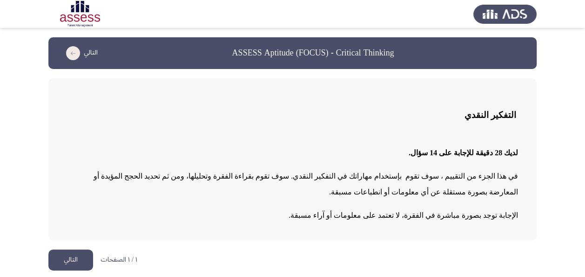
click at [78, 261] on button "التالي" at bounding box center [70, 259] width 45 height 21
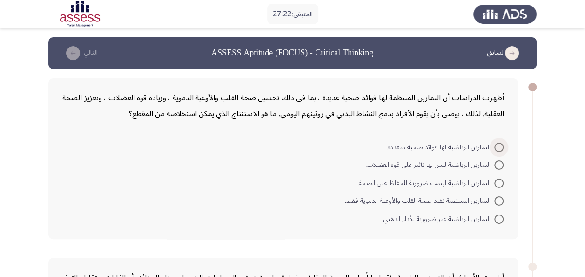
click at [494, 145] on span at bounding box center [498, 146] width 9 height 9
click at [494, 145] on input "التمارين الرياضية لها فوائد صحية متعددة." at bounding box center [498, 146] width 9 height 9
radio input "true"
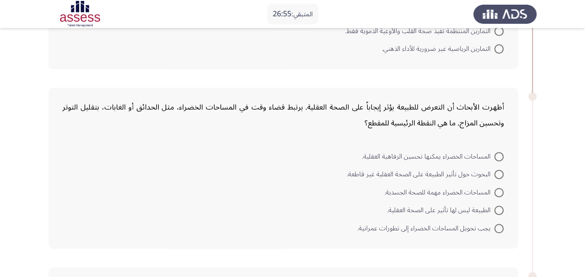
scroll to position [186, 0]
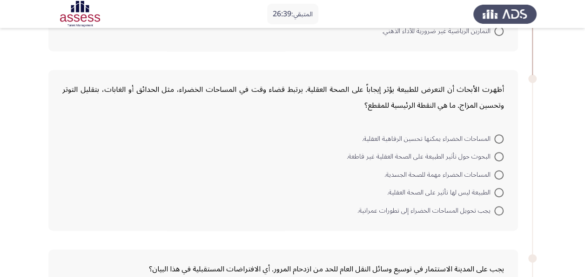
click at [496, 137] on span at bounding box center [498, 138] width 9 height 9
click at [496, 137] on input "المساحات الخضراء يمكنها تحسين الرفاهية العقلية." at bounding box center [498, 138] width 9 height 9
radio input "true"
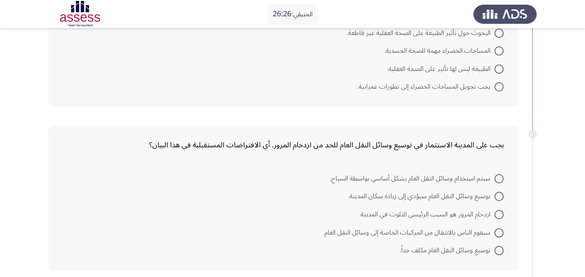
scroll to position [326, 0]
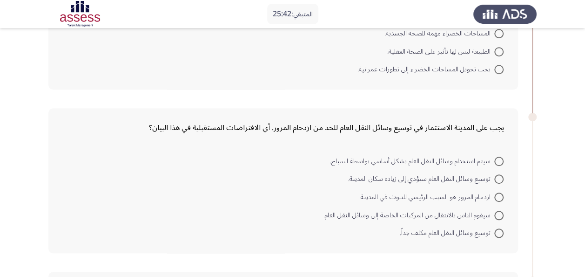
click at [497, 216] on span at bounding box center [498, 214] width 9 height 9
click at [497, 216] on input "سيقوم الناس بالانتقال من المركبات الخاصة إلى وسائل النقل العام." at bounding box center [498, 214] width 9 height 9
radio input "true"
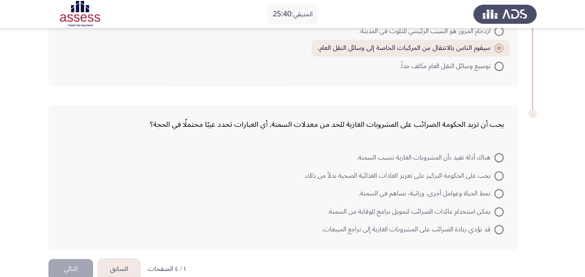
scroll to position [508, 0]
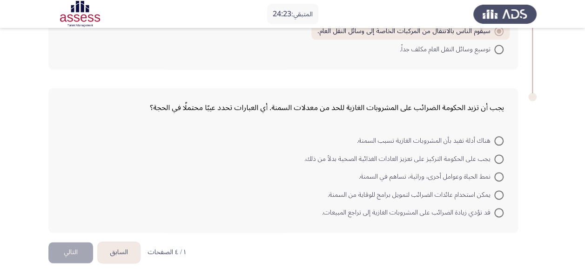
click at [495, 176] on span at bounding box center [498, 176] width 9 height 9
click at [495, 176] on input "نمط الحياة وعوامل أخرى، وراثية، تساهم في السمنة." at bounding box center [498, 176] width 9 height 9
radio input "true"
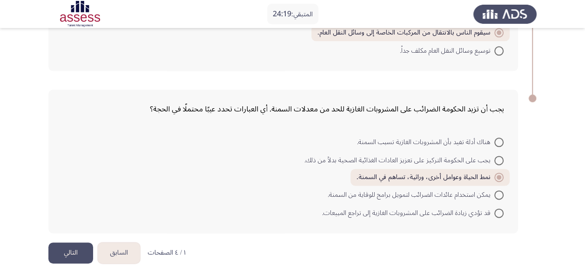
click at [70, 251] on button "التالي" at bounding box center [70, 252] width 45 height 21
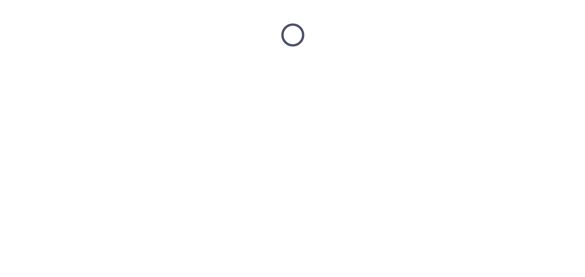
scroll to position [0, 0]
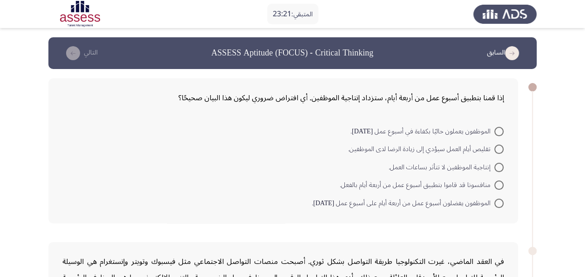
click at [497, 164] on span at bounding box center [498, 166] width 9 height 9
click at [497, 164] on input "إنتاجية الموظفين لا تتأثر بساعات العمل." at bounding box center [498, 166] width 9 height 9
radio input "true"
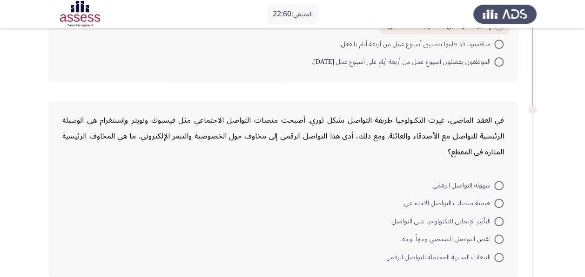
scroll to position [186, 0]
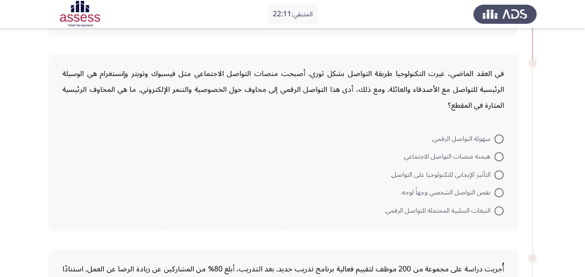
click at [500, 210] on span at bounding box center [498, 210] width 9 height 9
click at [500, 210] on input "التبعات السلبية المحتملة للتواصل الرقمي." at bounding box center [498, 210] width 9 height 9
radio input "true"
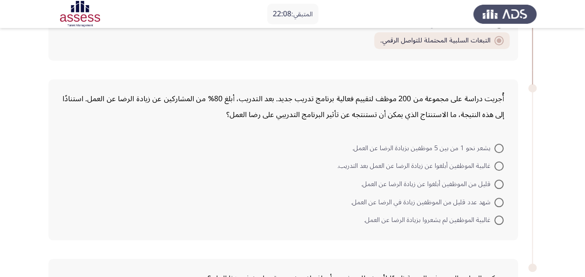
scroll to position [372, 0]
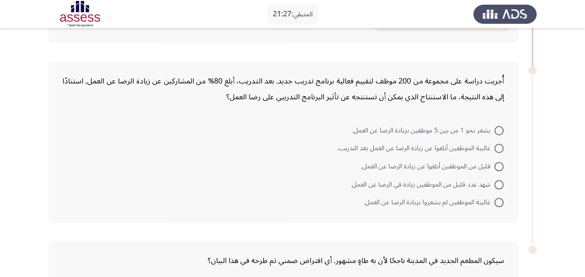
click at [499, 142] on label "غالبية الموظفين أبلغوا عن زيادة الرضا عن العمل بعد التدريب." at bounding box center [421, 147] width 166 height 11
click at [499, 143] on input "غالبية الموظفين أبلغوا عن زيادة الرضا عن العمل بعد التدريب." at bounding box center [498, 147] width 9 height 9
radio input "true"
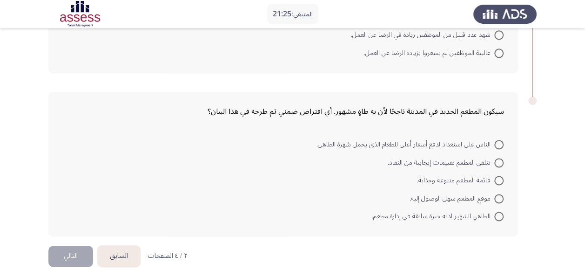
scroll to position [524, 0]
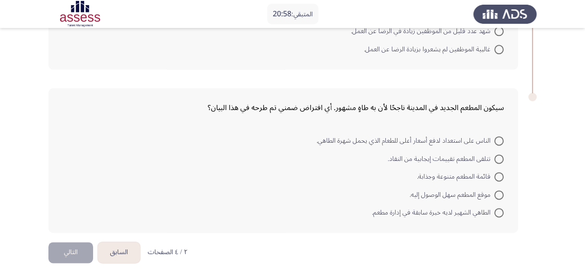
click at [500, 141] on span at bounding box center [498, 140] width 9 height 9
click at [500, 141] on input "الناس على استعداد لدفع أسعار أعلى للطعام الذي يحمل شهرة الطاهي." at bounding box center [498, 140] width 9 height 9
radio input "true"
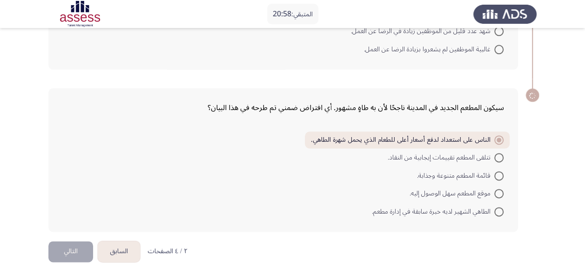
scroll to position [523, 0]
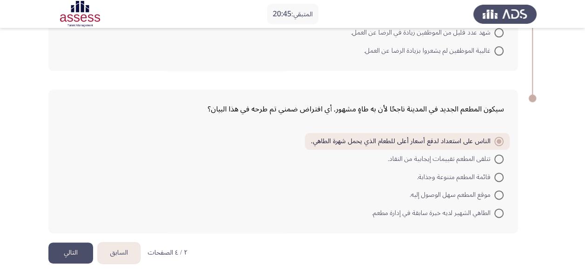
click at [69, 248] on button "التالي" at bounding box center [70, 252] width 45 height 21
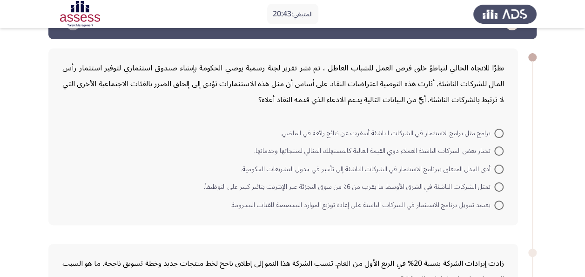
scroll to position [47, 0]
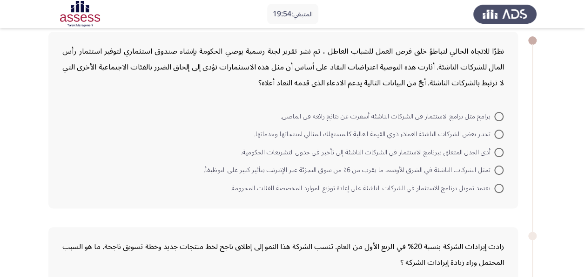
click at [501, 188] on span at bounding box center [498, 187] width 9 height 9
click at [501, 188] on input "يعتمد تمويل برنامج الاستثمار في الشركات الناشئة على إعادة توزيع الموارد المخصصة…" at bounding box center [498, 187] width 9 height 9
radio input "true"
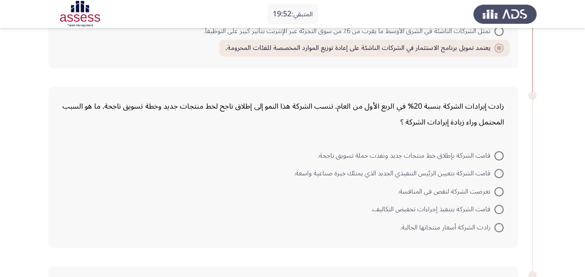
scroll to position [186, 0]
click at [499, 153] on span at bounding box center [498, 154] width 9 height 9
click at [499, 153] on input "قامت الشركة بإطلاق خط منتجات جديد ونفذت حملة تسويق ناجحة." at bounding box center [498, 154] width 9 height 9
radio input "true"
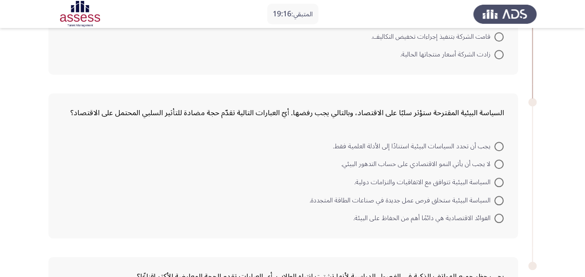
scroll to position [372, 0]
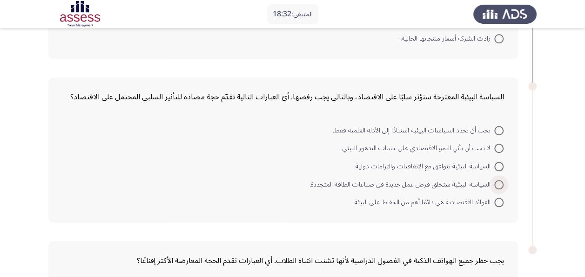
click at [500, 183] on span at bounding box center [498, 184] width 9 height 9
click at [500, 183] on input "السياسة البيئية ستخلق فرص عمل جديدة في صناعات الطاقة المتجددة." at bounding box center [498, 184] width 9 height 9
radio input "true"
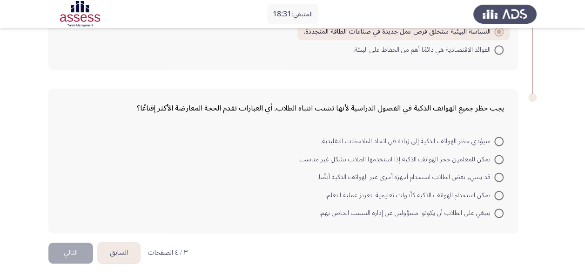
scroll to position [524, 0]
click at [499, 194] on span at bounding box center [498, 194] width 9 height 9
click at [499, 194] on input "يمكن استخدام الهواتف الذكية كأدوات تعليمية لتعزيز عملية التعلم." at bounding box center [498, 194] width 9 height 9
radio input "true"
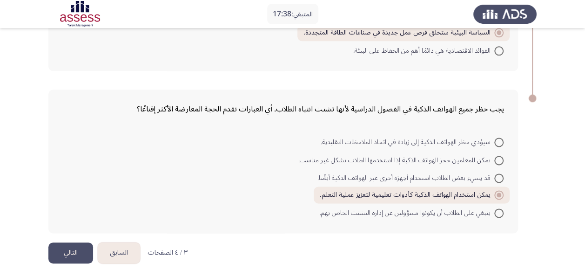
click at [54, 251] on button "التالي" at bounding box center [70, 252] width 45 height 21
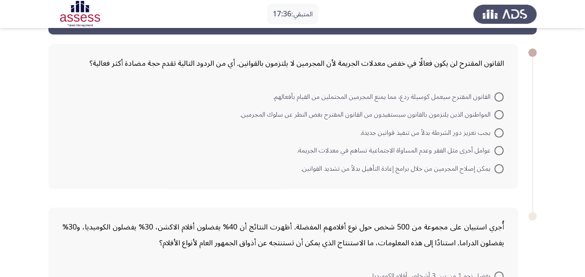
scroll to position [31, 0]
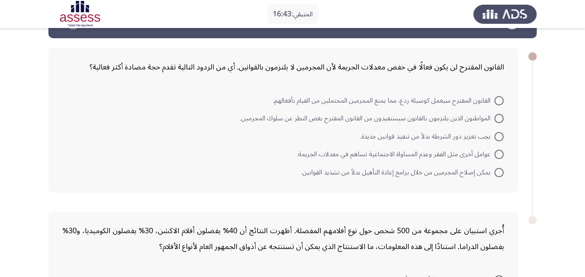
click at [494, 100] on span at bounding box center [498, 100] width 9 height 9
click at [494, 100] on input "القانون المقترح سيعمل كوسيلة ردع، مما يمنع المجرمين المحتملين من القيام بأفعاله…" at bounding box center [498, 100] width 9 height 9
radio input "true"
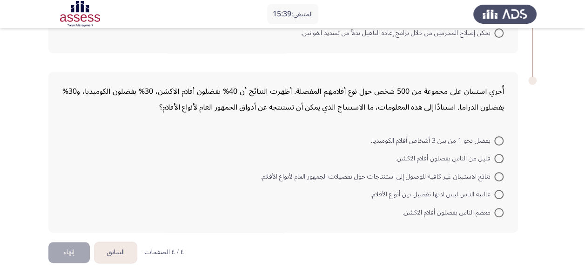
scroll to position [169, 0]
click at [496, 142] on span at bounding box center [498, 139] width 9 height 9
click at [496, 142] on input "يفضل نحو 1 من بين 3 أشخاص أفلام الكوميديا." at bounding box center [498, 139] width 9 height 9
radio input "true"
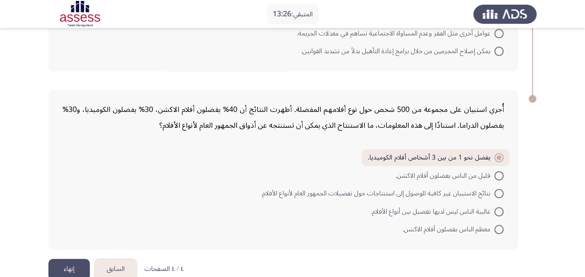
scroll to position [169, 0]
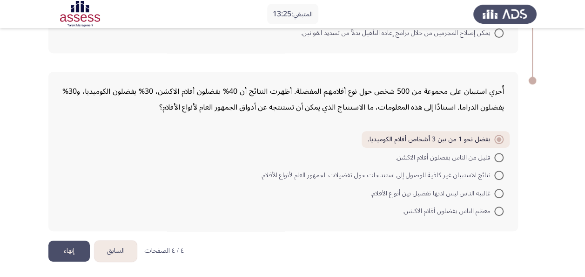
click at [78, 247] on button "إنهاء" at bounding box center [68, 250] width 41 height 21
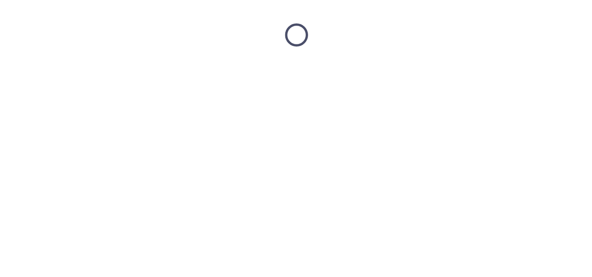
scroll to position [0, 0]
